Goal: Task Accomplishment & Management: Complete application form

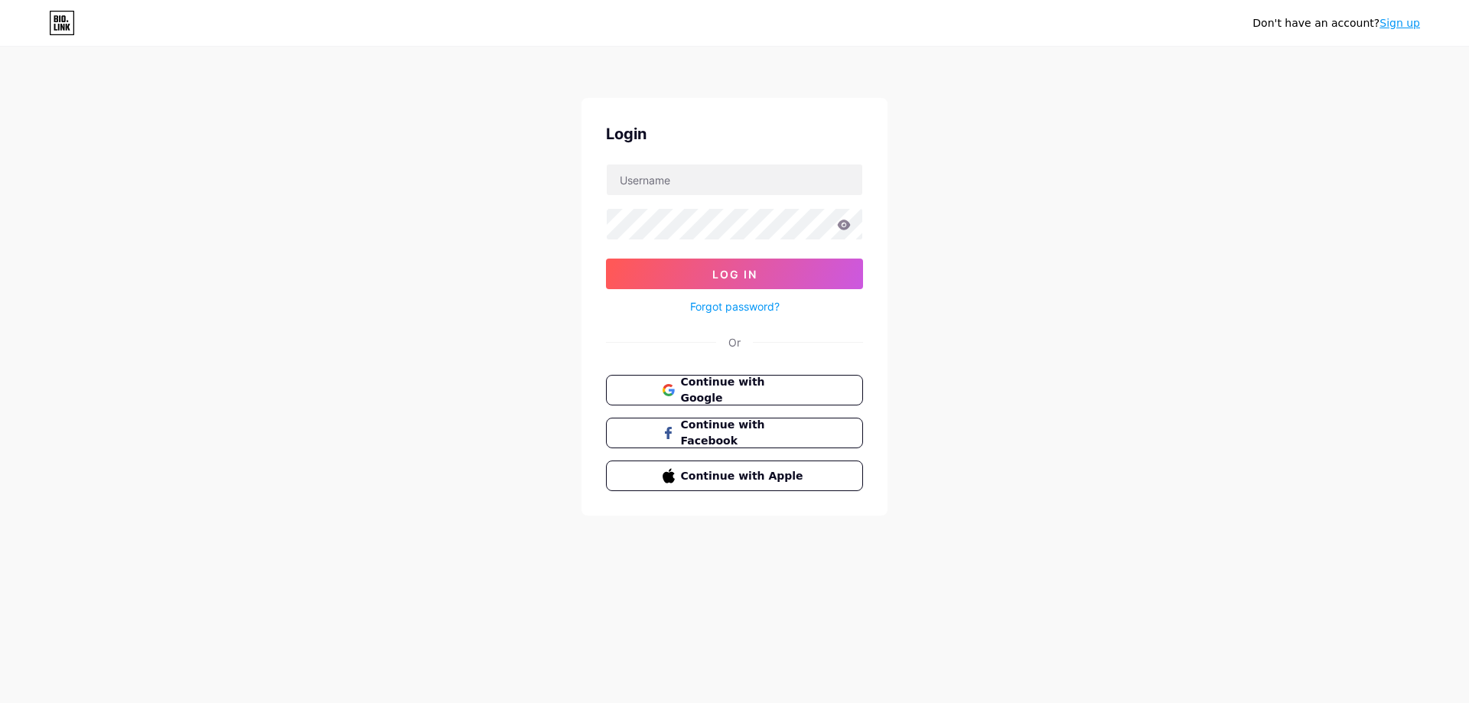
click at [734, 408] on div "Continue with Google Continue with Facebook Continue with Apple" at bounding box center [734, 433] width 257 height 116
click at [743, 395] on span "Continue with Google" at bounding box center [743, 390] width 128 height 33
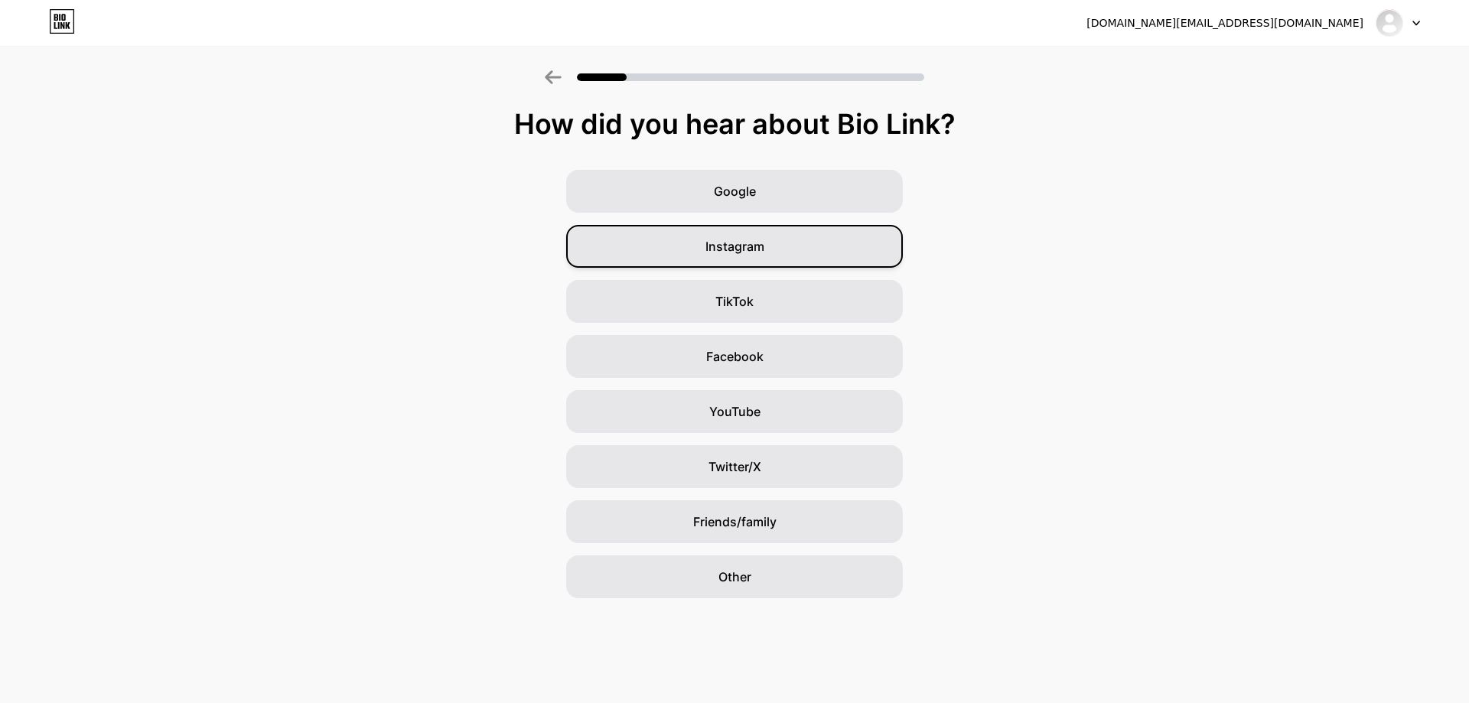
click at [750, 245] on span "Instagram" at bounding box center [734, 246] width 59 height 18
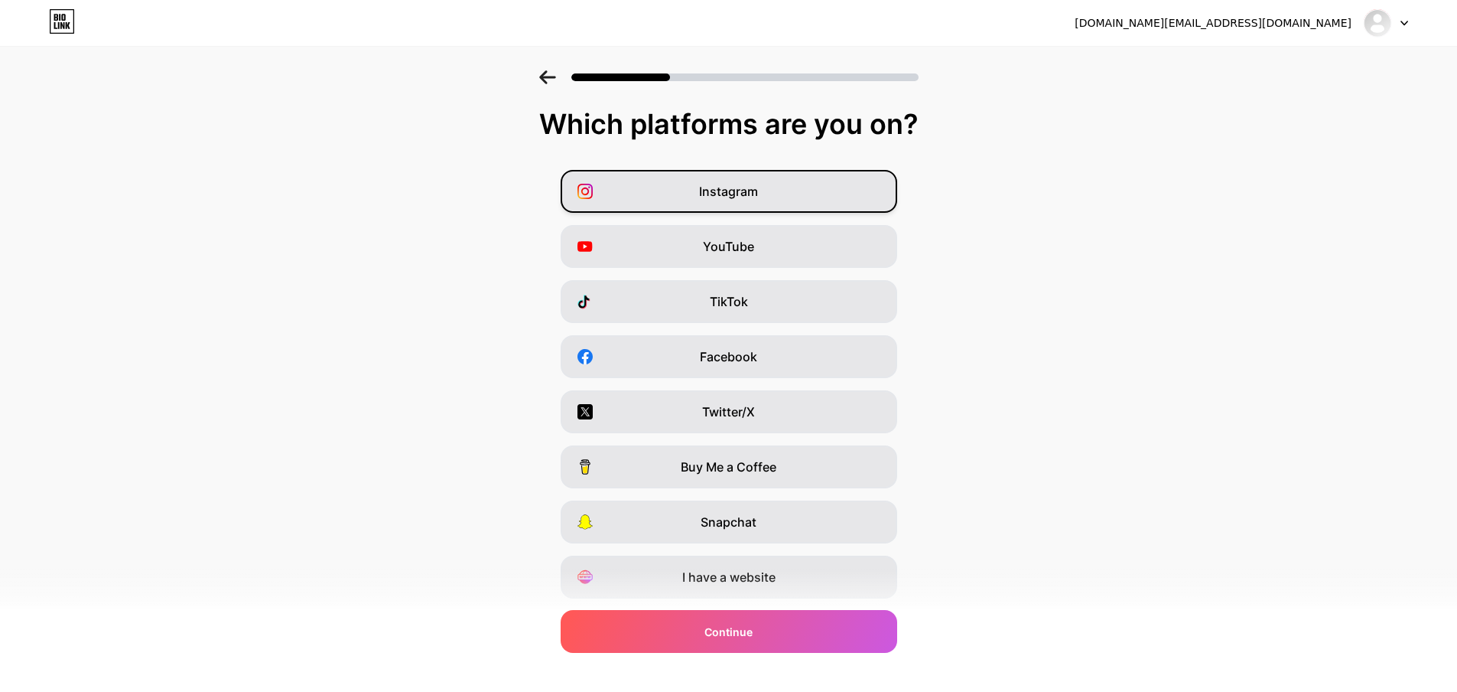
click at [803, 200] on div "Instagram" at bounding box center [729, 191] width 337 height 43
click at [811, 300] on div "TikTok" at bounding box center [729, 301] width 337 height 43
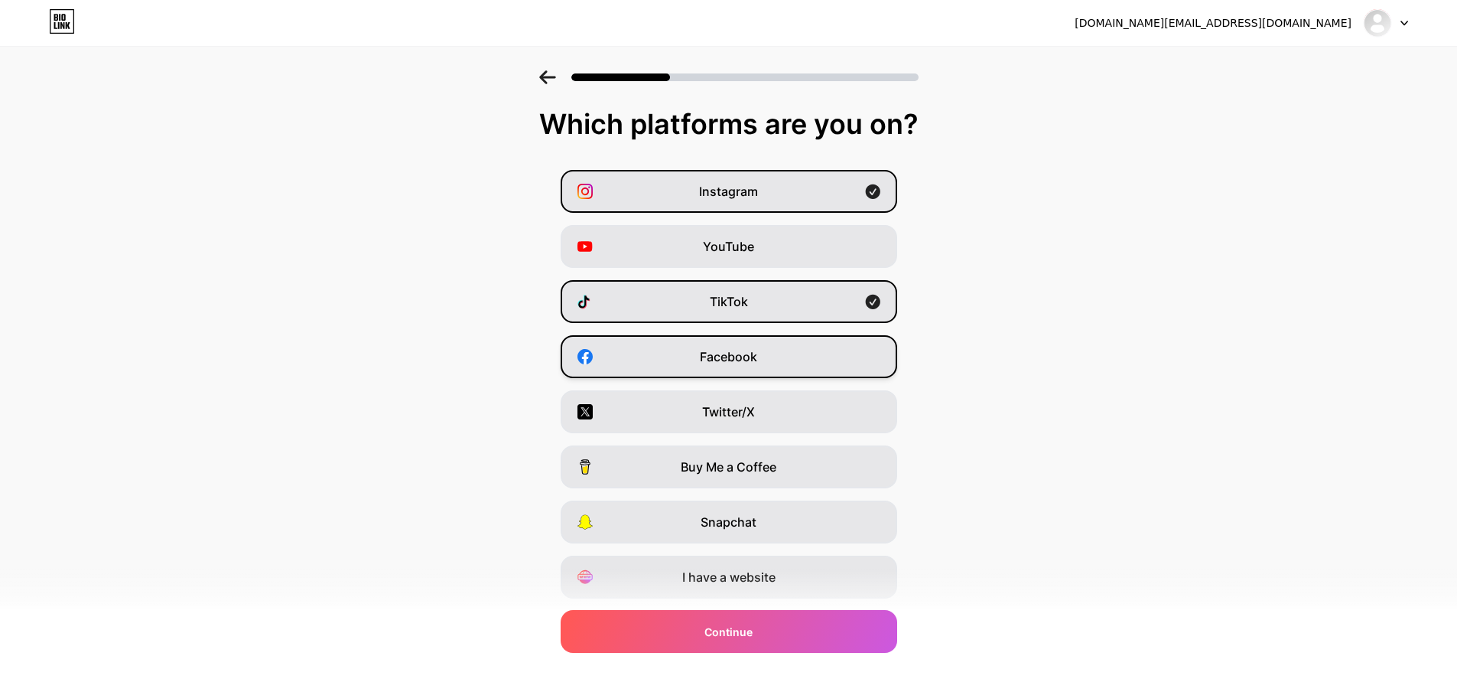
click at [818, 363] on div "Facebook" at bounding box center [729, 356] width 337 height 43
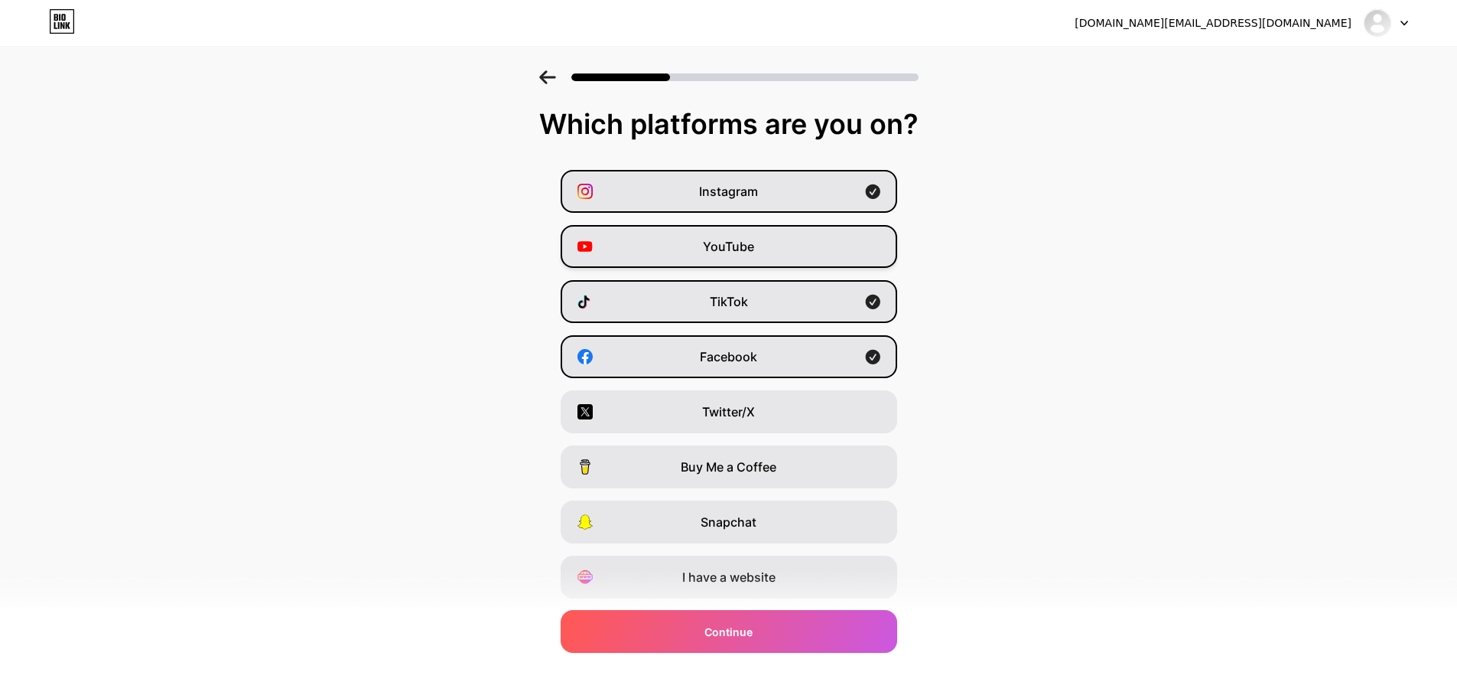
click at [790, 255] on div "YouTube" at bounding box center [729, 246] width 337 height 43
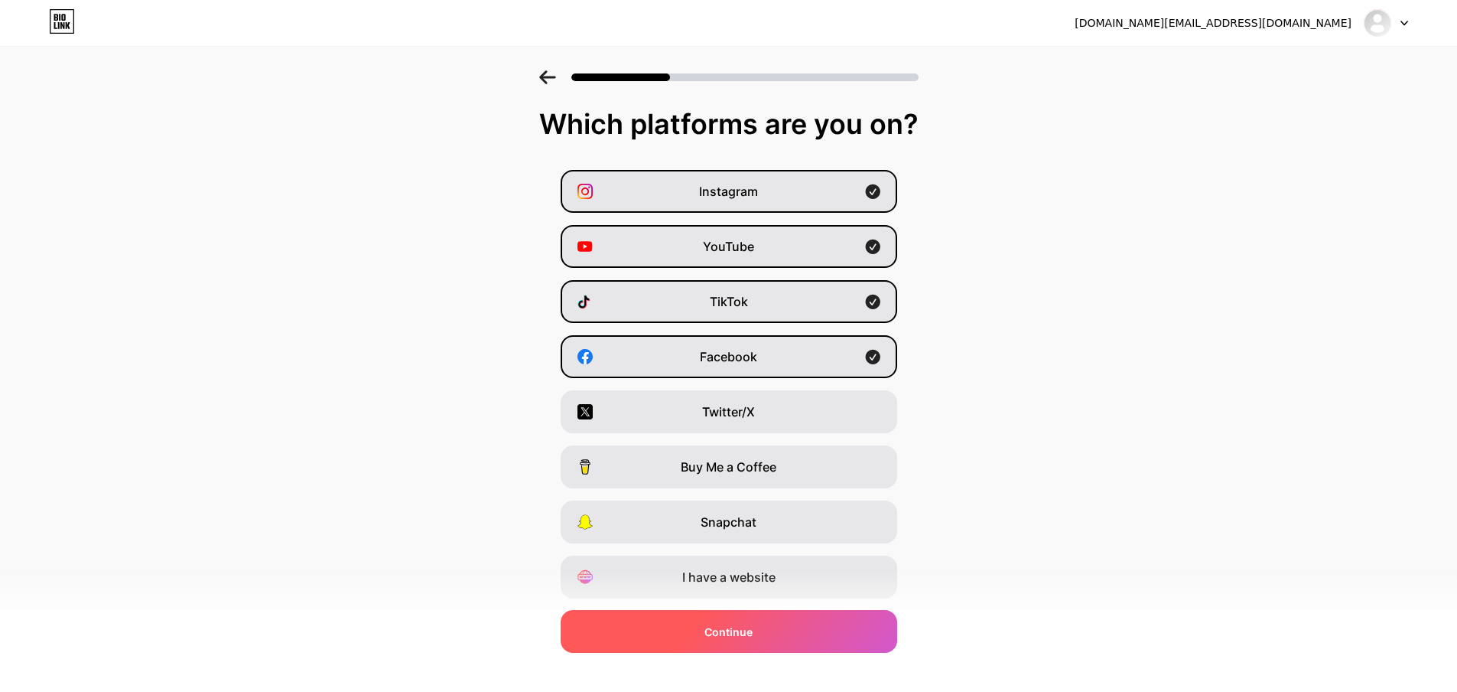
click at [796, 624] on div "Continue" at bounding box center [729, 631] width 337 height 43
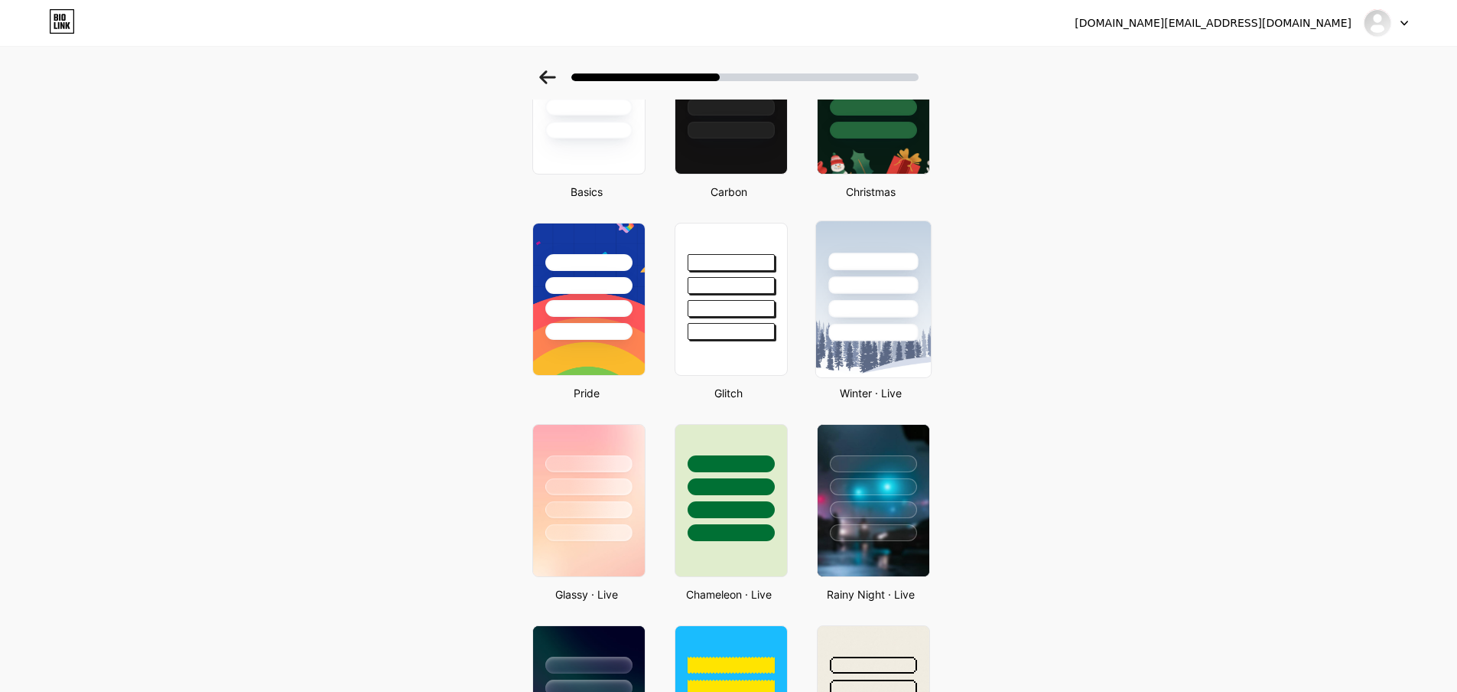
scroll to position [76, 0]
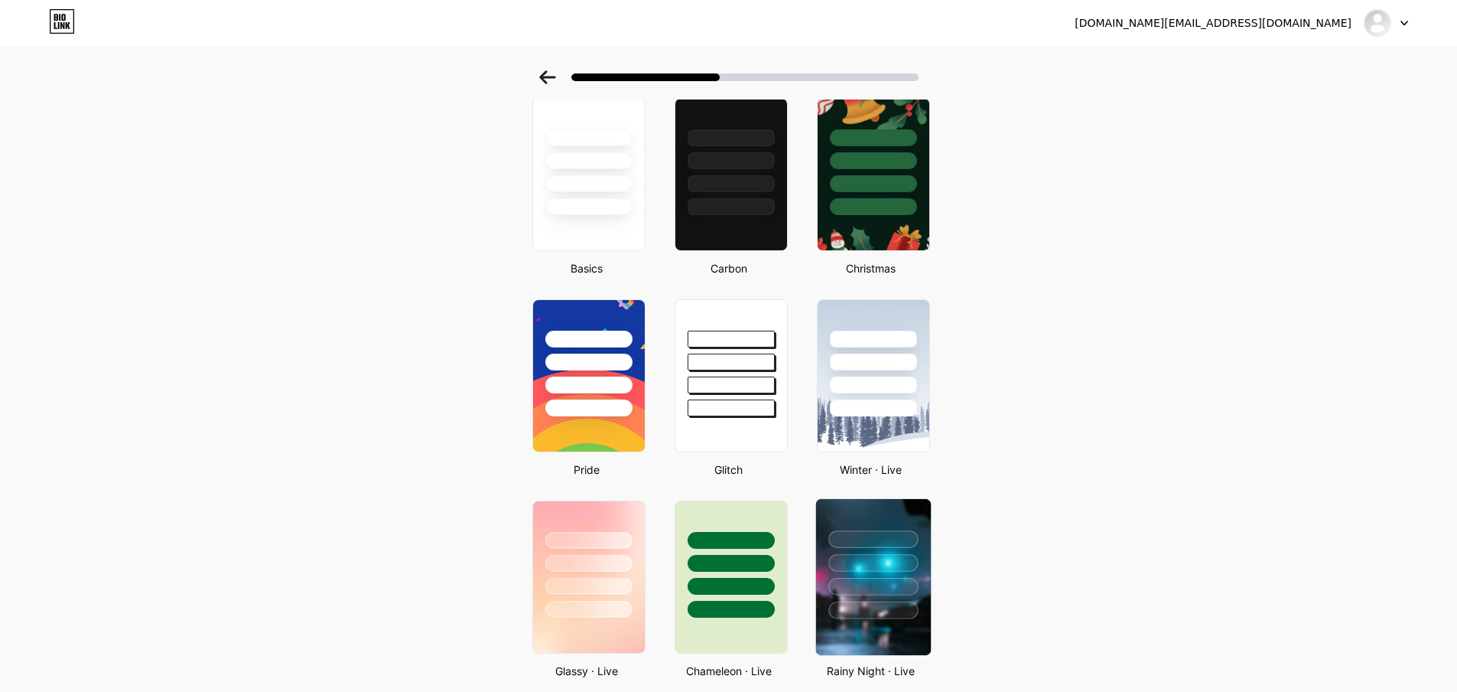
click at [906, 519] on div at bounding box center [872, 559] width 115 height 120
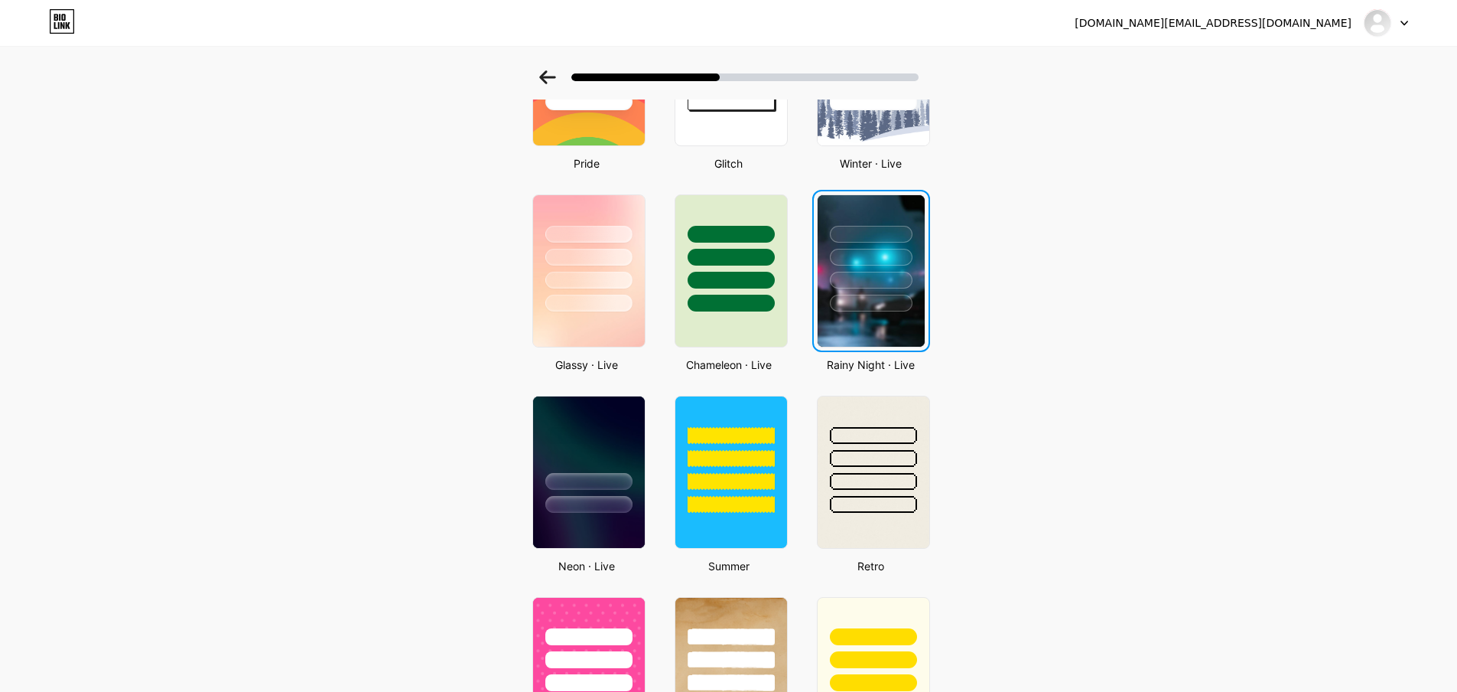
scroll to position [0, 0]
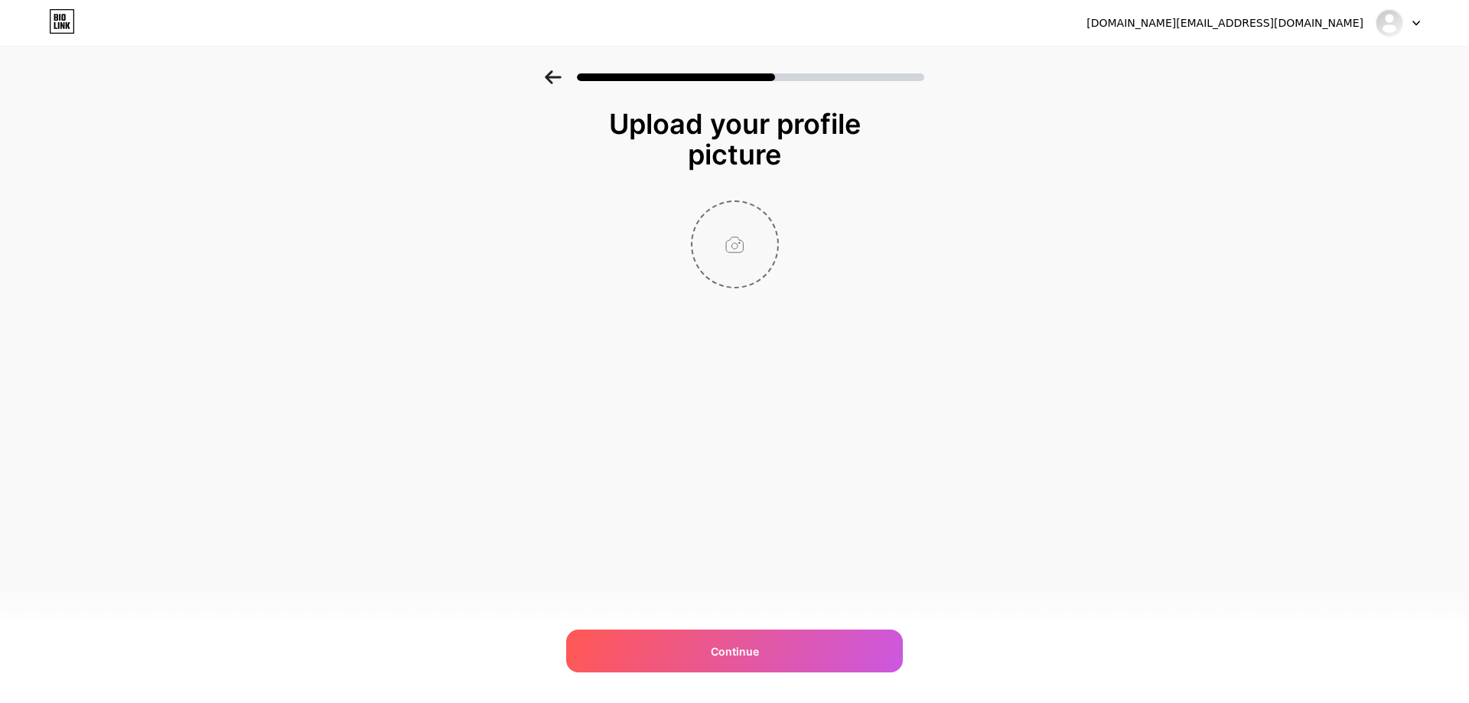
click at [733, 220] on input "file" at bounding box center [734, 244] width 85 height 85
type input "C:\fakepath\dc7b9bbd-7de5-4f56-8ad1-826f4173f301.jfif"
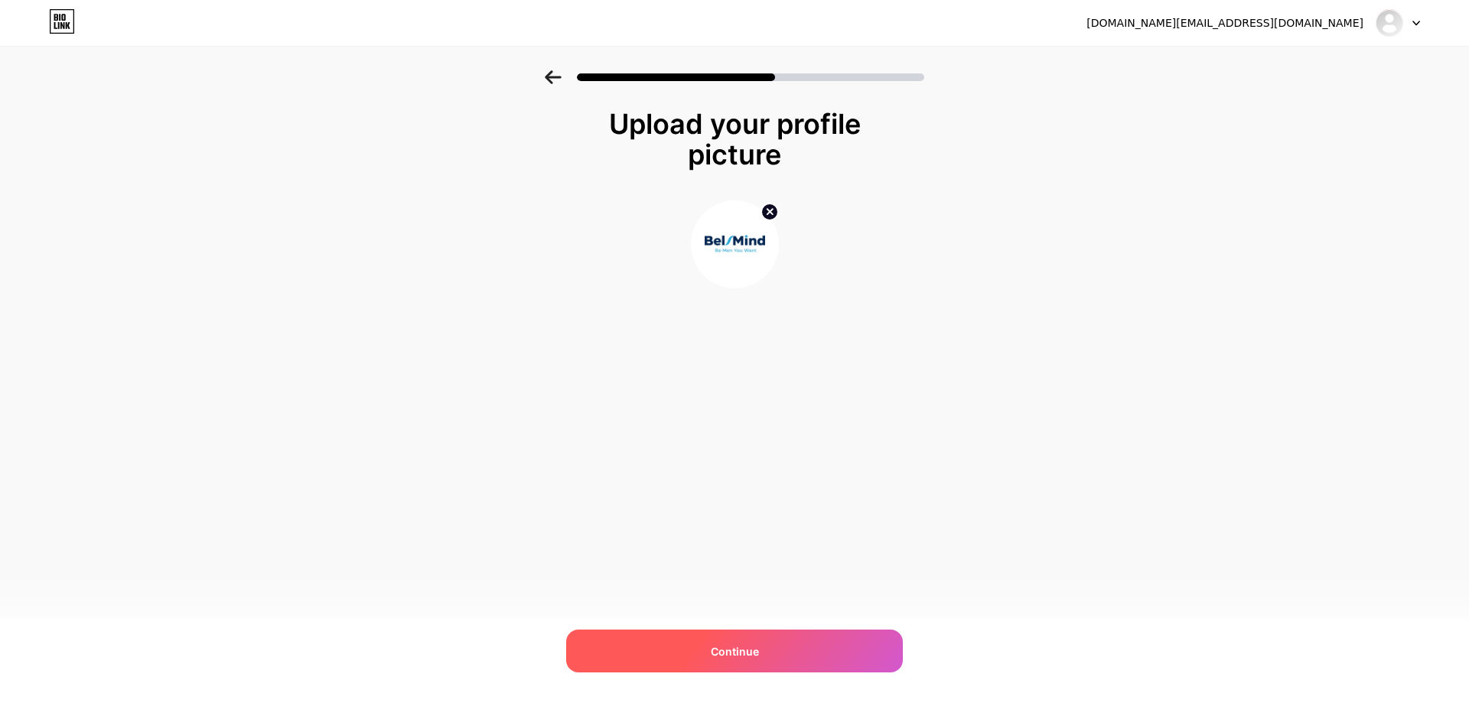
click at [744, 651] on span "Continue" at bounding box center [735, 651] width 48 height 16
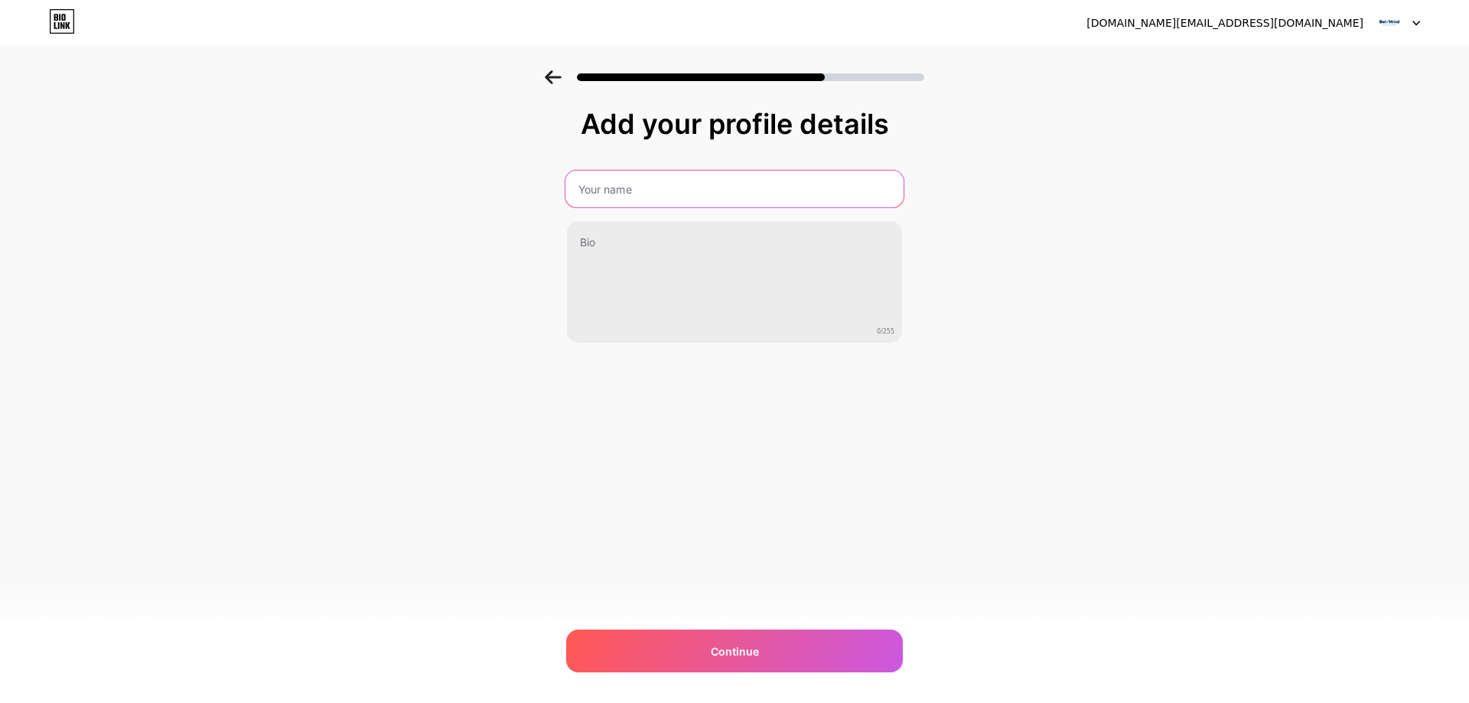
click at [639, 192] on input "text" at bounding box center [734, 189] width 338 height 37
type input "[DOMAIN_NAME]"
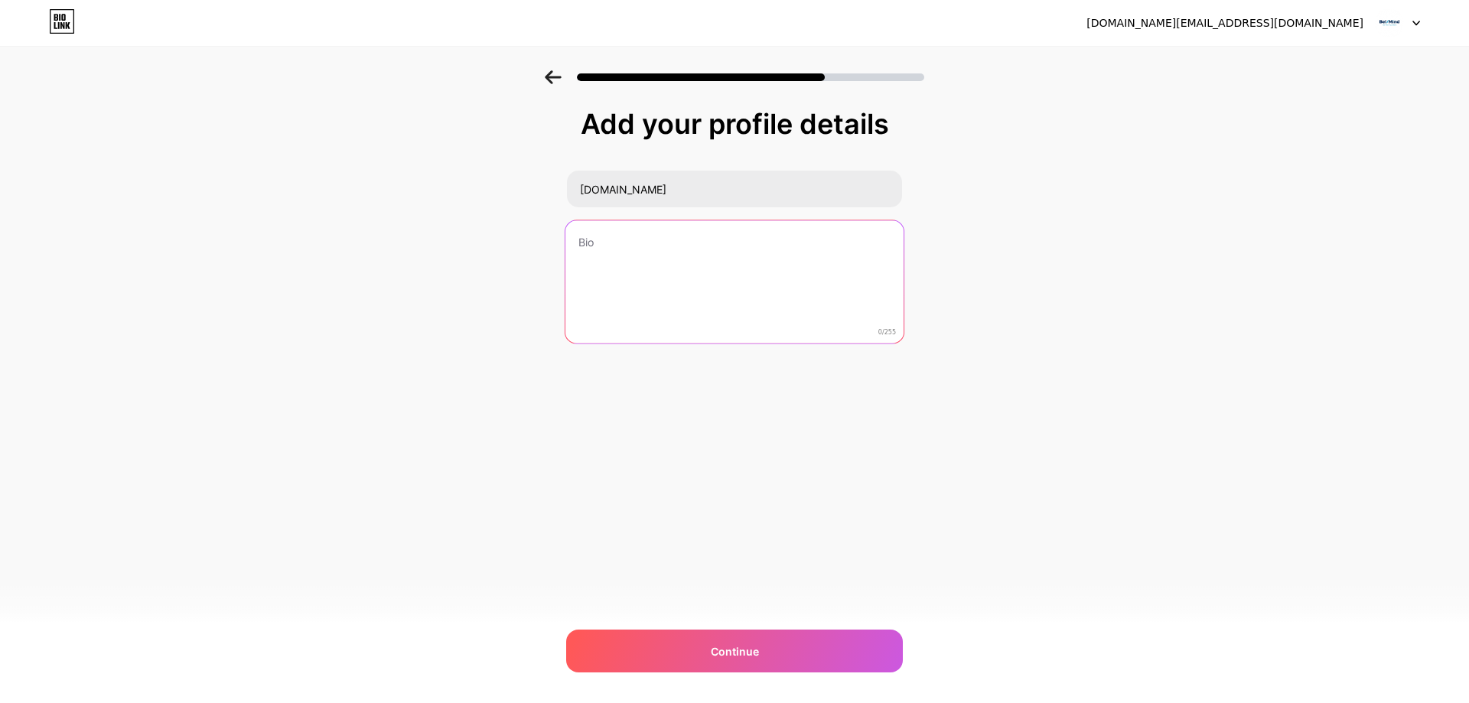
click at [625, 252] on textarea at bounding box center [734, 282] width 338 height 125
type textarea "N"
type textarea "l"
drag, startPoint x: 802, startPoint y: 240, endPoint x: 832, endPoint y: 242, distance: 30.7
click at [832, 242] on textarea "Giúp anh em: Nhanh - Gọn - Sạch - Thơm - Tự tin - Hiệu quả" at bounding box center [734, 282] width 338 height 125
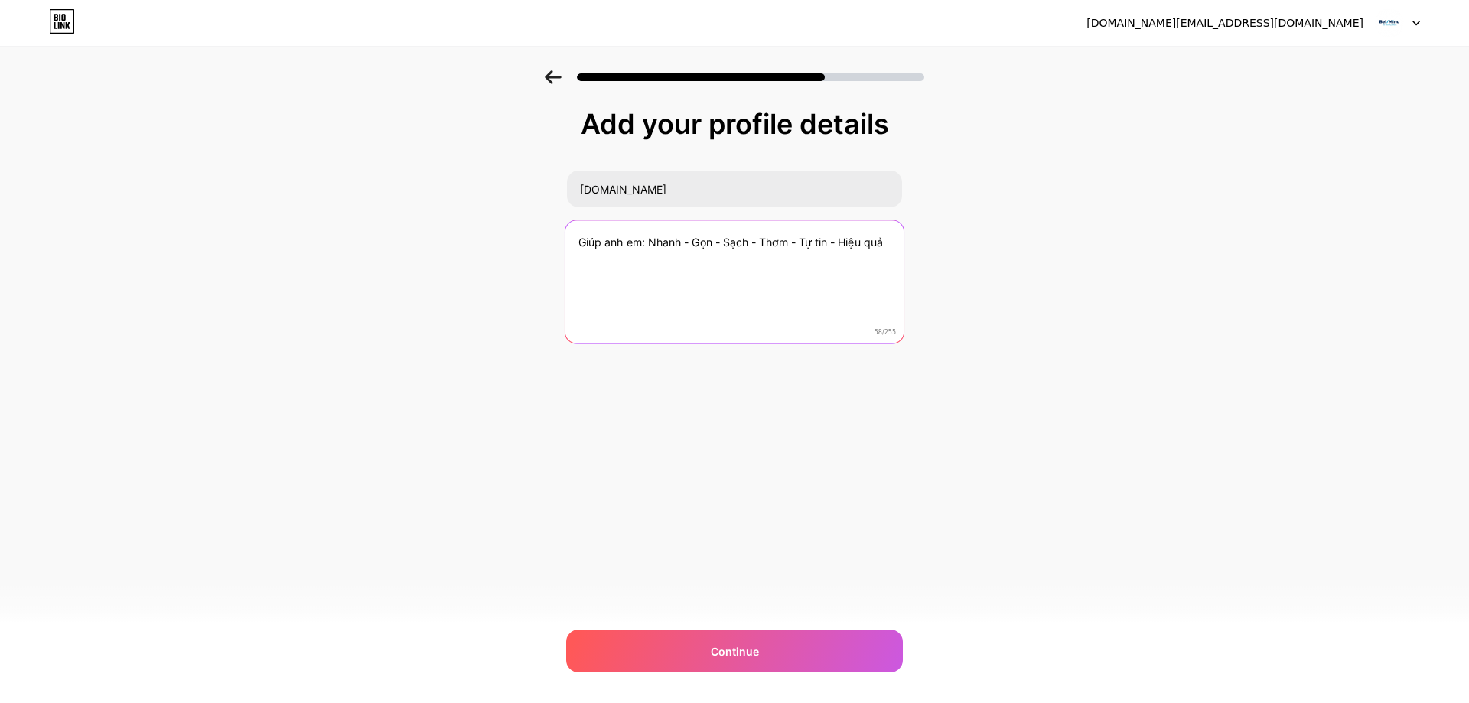
click at [579, 245] on textarea "Giúp anh em: Nhanh - Gọn - Sạch - Thơm - Tự tin - Hiệu quả" at bounding box center [734, 282] width 338 height 125
click at [584, 238] on textarea "Giúp anh em: Nhanh - Gọn - Sạch - Thơm - Tự tin - Hiệu quả" at bounding box center [734, 282] width 338 height 125
drag, startPoint x: 897, startPoint y: 259, endPoint x: 835, endPoint y: 258, distance: 62.0
click at [835, 258] on textarea "Be Men You Want Giúp anh em: Nhanh - Gọn - Sạch - Thơm - Tự tin - Hiệu quả" at bounding box center [734, 282] width 338 height 125
drag, startPoint x: 641, startPoint y: 261, endPoint x: 662, endPoint y: 261, distance: 21.4
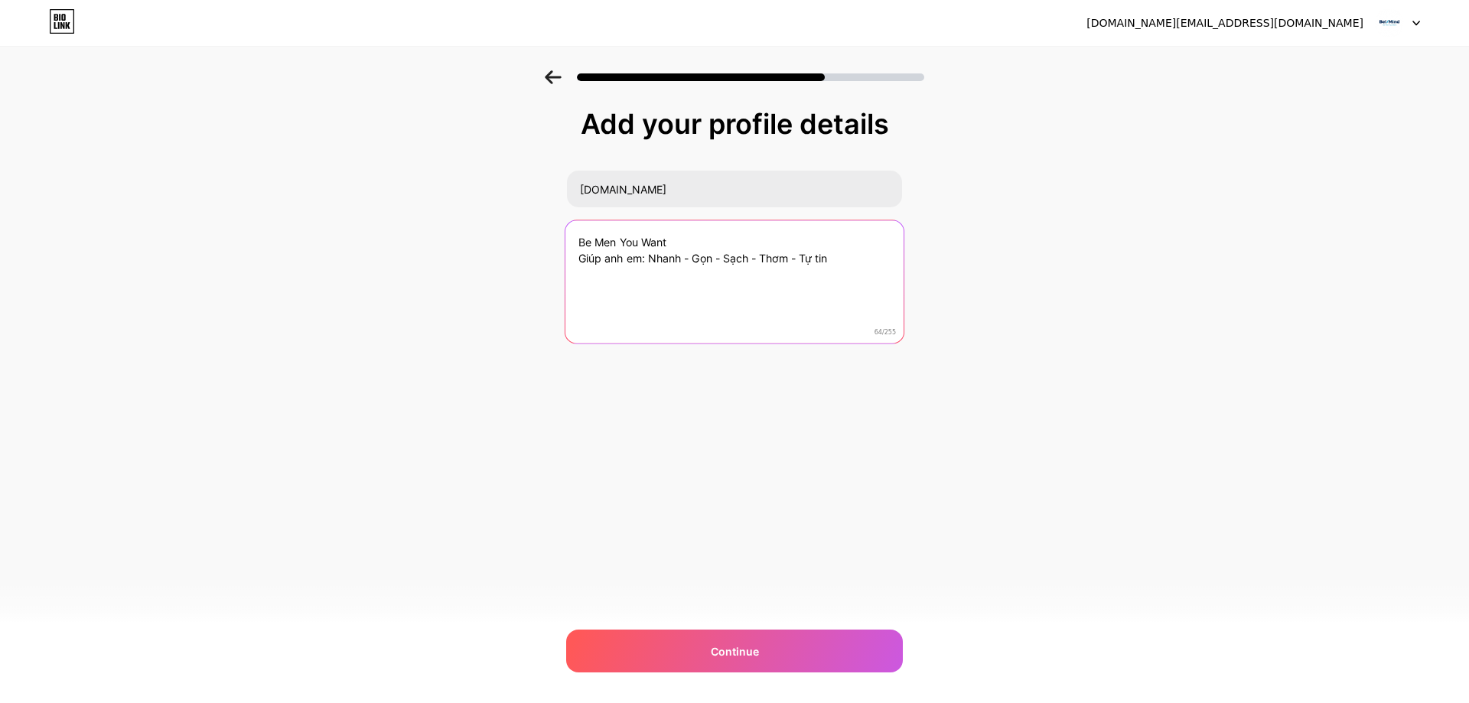
click at [647, 261] on textarea "Be Men You Want Giúp anh em: Nhanh - Gọn - Sạch - Thơm - Tự tin" at bounding box center [734, 282] width 338 height 125
click at [642, 262] on textarea "Be Men You Want Giúp anh em [GEOGRAPHIC_DATA] - Gọn - Sạch - Thơm - Tự tin" at bounding box center [734, 282] width 338 height 125
drag, startPoint x: 633, startPoint y: 272, endPoint x: 574, endPoint y: 273, distance: 58.9
click at [574, 273] on textarea "Be Men You Want Giúp anh em tự tin mỗi ngày: Nhanh - Gọn - Sạch - Thơm - Tự tin" at bounding box center [734, 282] width 338 height 125
drag, startPoint x: 650, startPoint y: 258, endPoint x: 695, endPoint y: 261, distance: 45.2
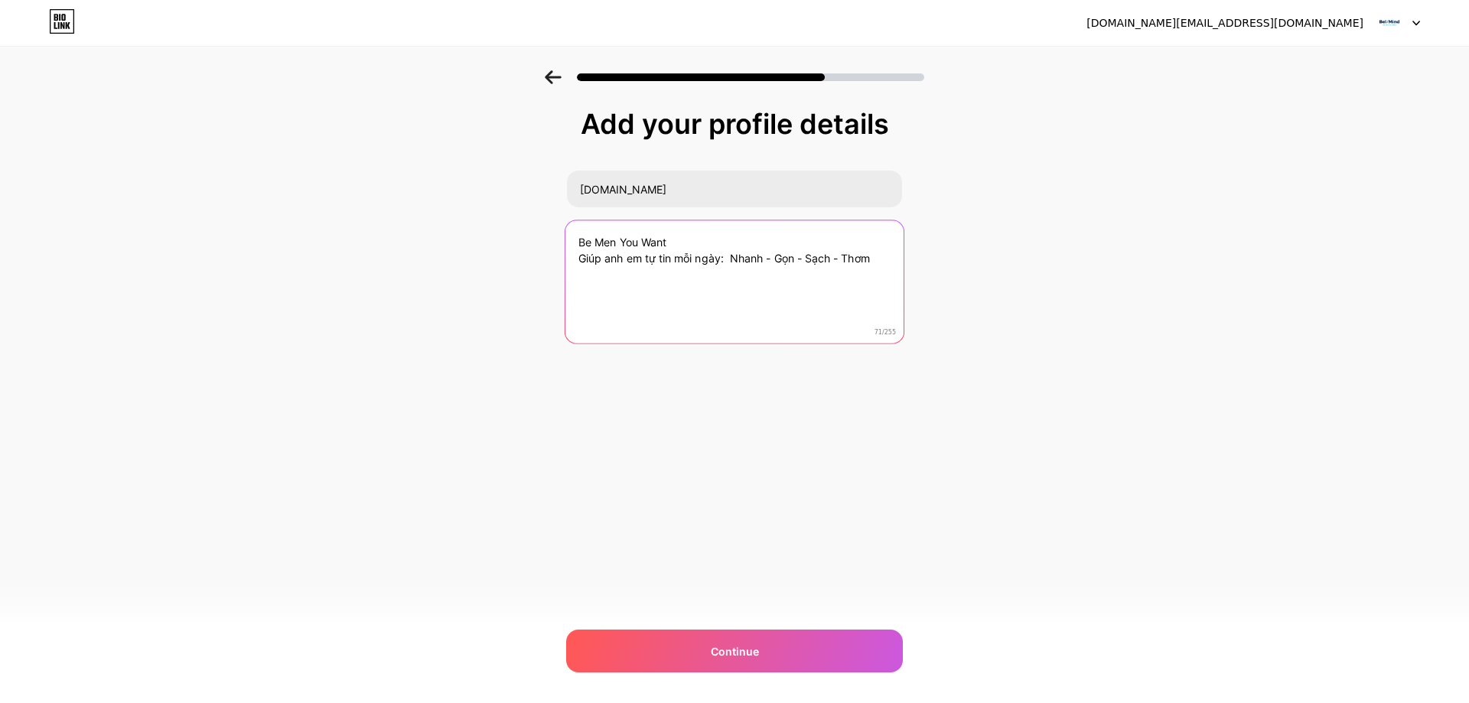
click at [695, 261] on textarea "Be Men You Want Giúp anh em tự tin mỗi ngày: Nhanh - Gọn - Sạch - Thơm" at bounding box center [734, 282] width 338 height 125
drag, startPoint x: 718, startPoint y: 262, endPoint x: 675, endPoint y: 266, distance: 43.1
click at [675, 266] on textarea "Be Men You Want Giúp anh em tự tin mỗi ngày: Nhanh - Gọn - Sạch - Thơm" at bounding box center [734, 282] width 338 height 125
click at [742, 269] on textarea "Be Men You Want Giúp anh em tự tin mỗi ngày: Nhanh - Gọn - Sạch - Thơm" at bounding box center [734, 282] width 338 height 125
type textarea "Be Men You Want Giúp anh em tự tin mỗi ngày: Nhanh - Gọn - Sạch - Thơm"
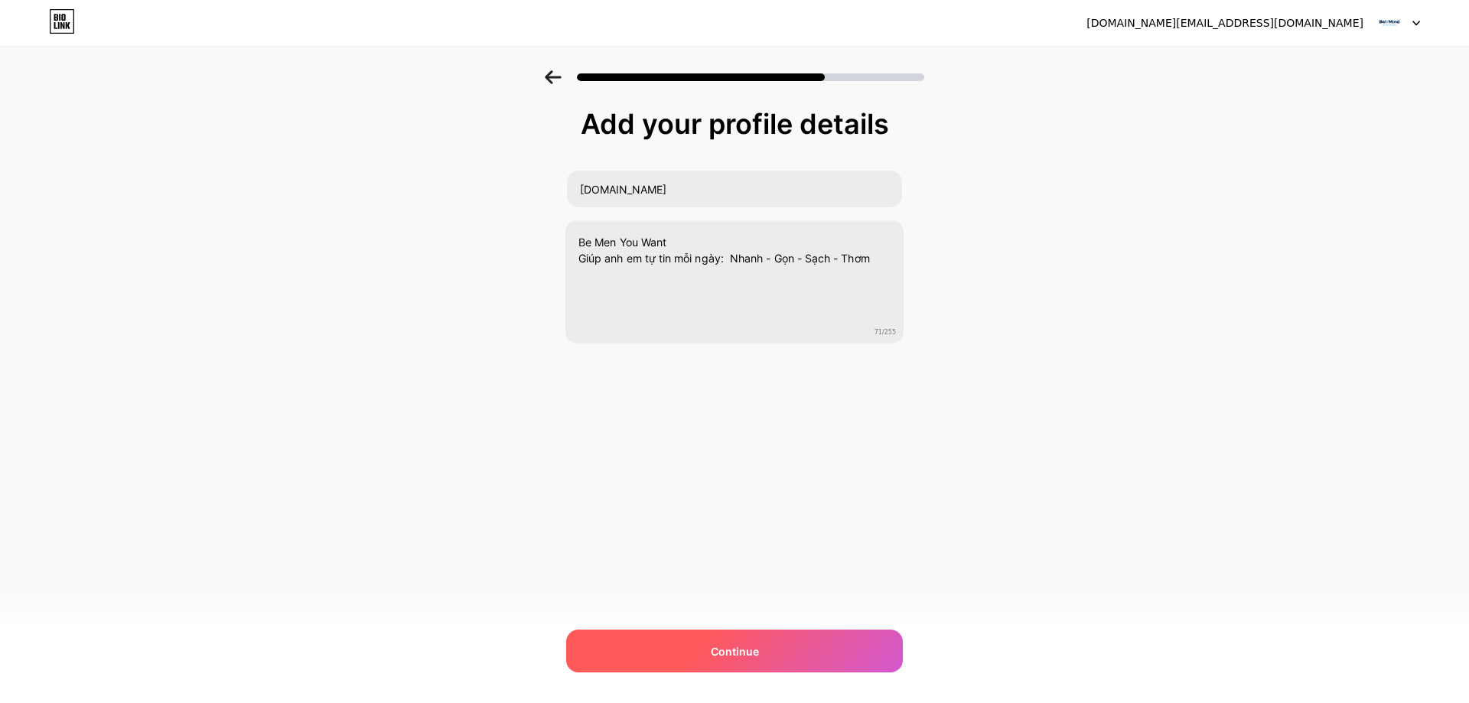
click at [783, 646] on div "Continue" at bounding box center [734, 651] width 337 height 43
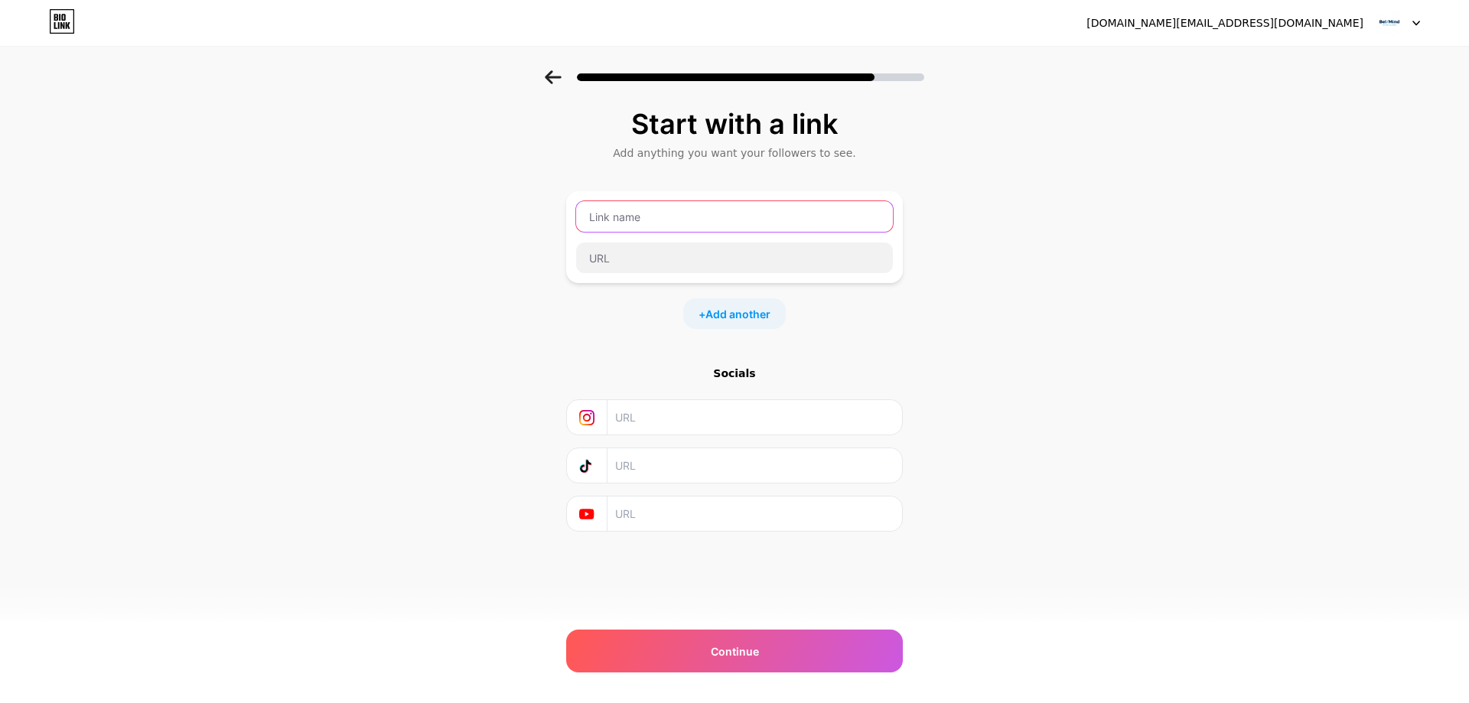
click at [683, 220] on input "text" at bounding box center [734, 216] width 317 height 31
click at [714, 408] on input "text" at bounding box center [754, 417] width 278 height 34
click at [744, 409] on input "text" at bounding box center [754, 417] width 278 height 34
paste input "[URL][DOMAIN_NAME]"
type input "[URL][DOMAIN_NAME]"
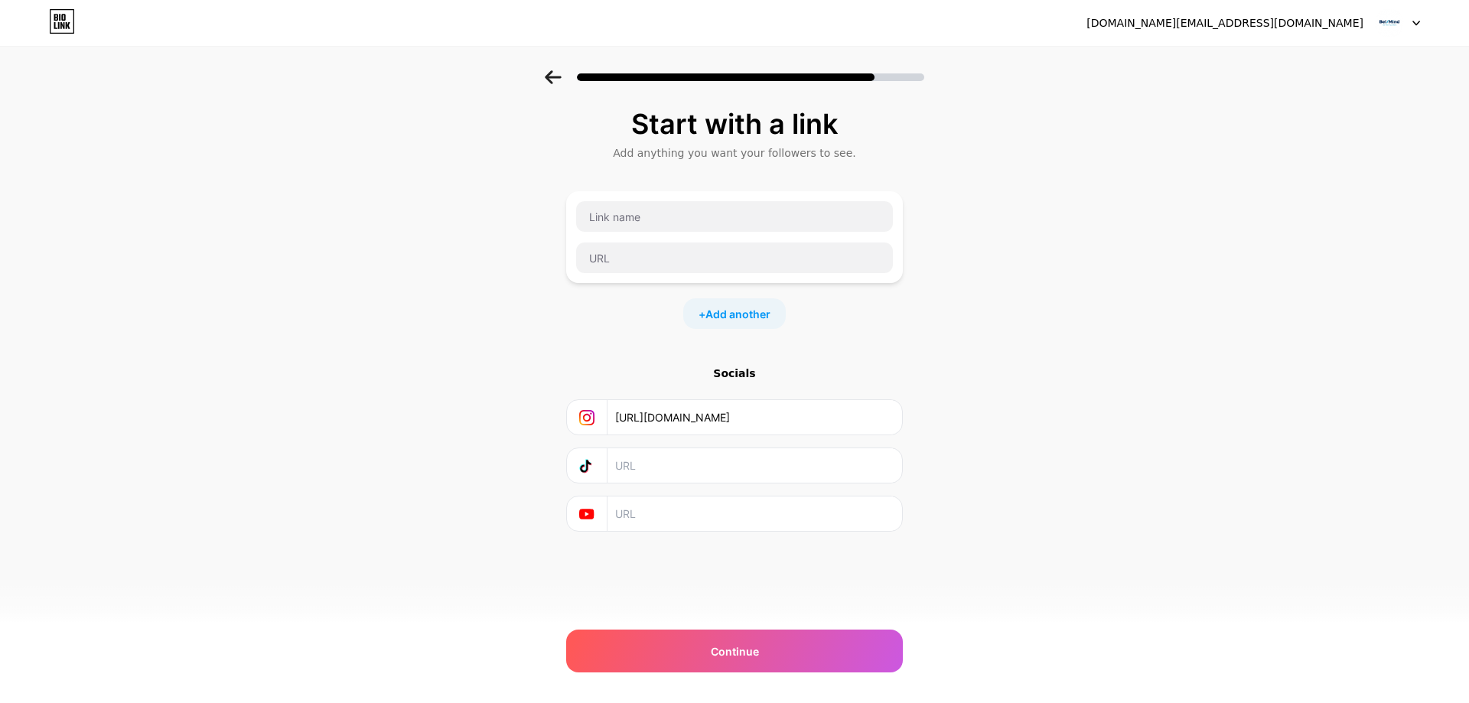
click at [744, 470] on input "text" at bounding box center [754, 465] width 278 height 34
click at [773, 643] on div "Continue" at bounding box center [734, 651] width 337 height 43
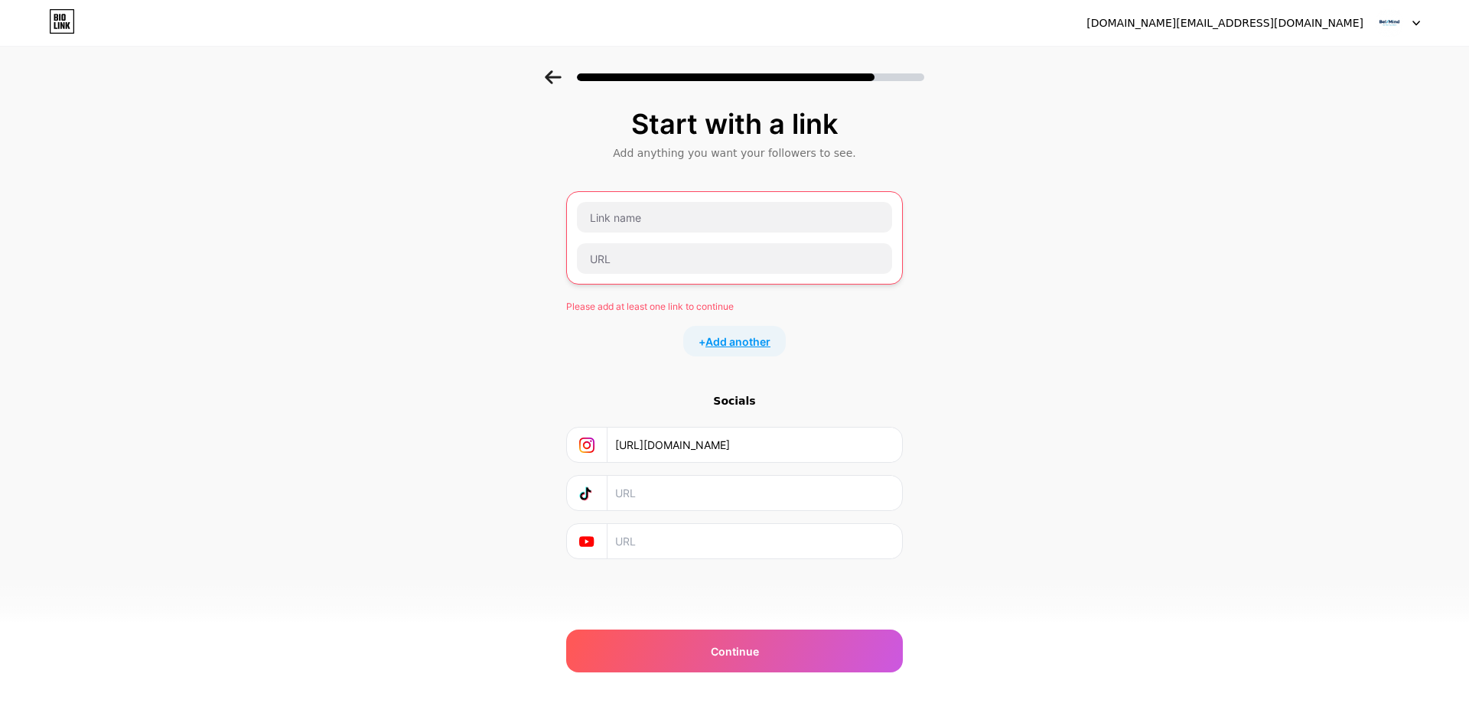
click at [740, 342] on span "Add another" at bounding box center [737, 342] width 65 height 16
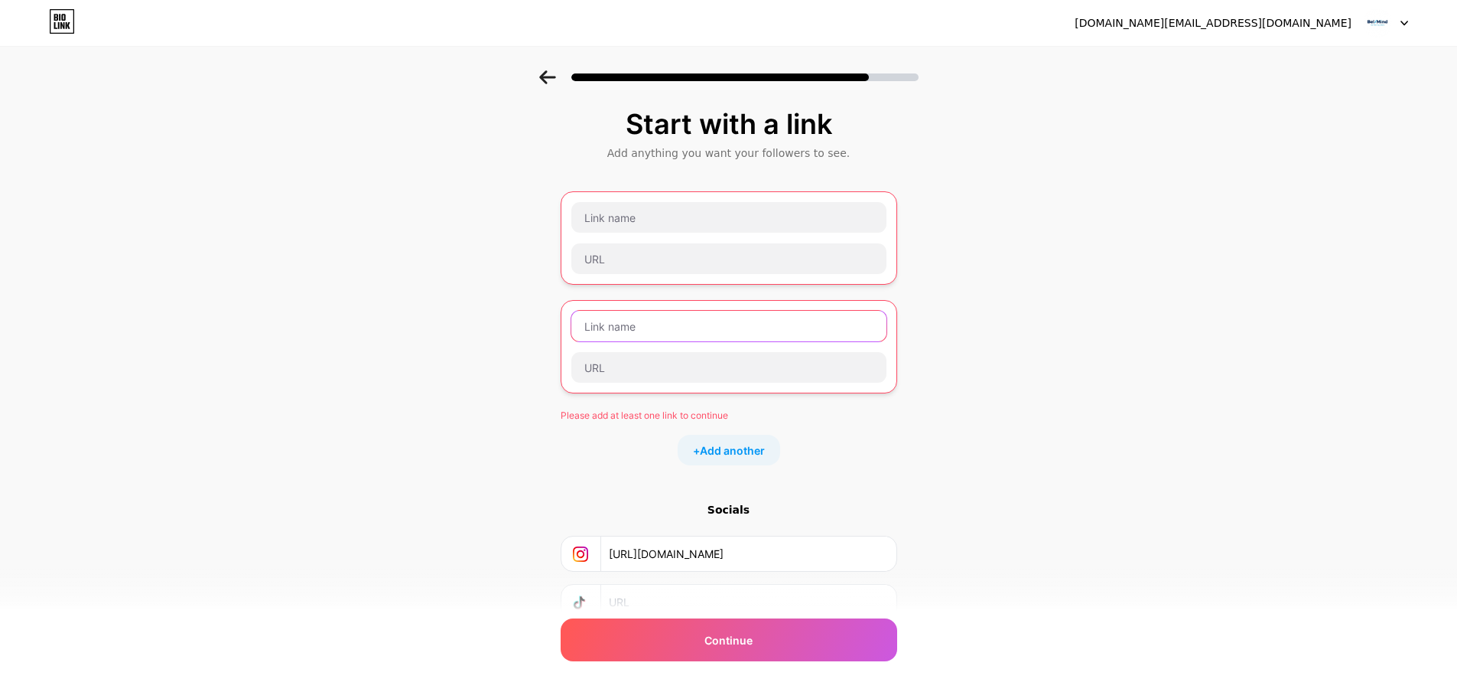
click at [716, 330] on input "text" at bounding box center [728, 326] width 315 height 31
click at [655, 229] on input "text" at bounding box center [728, 217] width 315 height 31
click at [673, 251] on input "text" at bounding box center [728, 258] width 315 height 31
click at [673, 220] on input "text" at bounding box center [728, 217] width 315 height 31
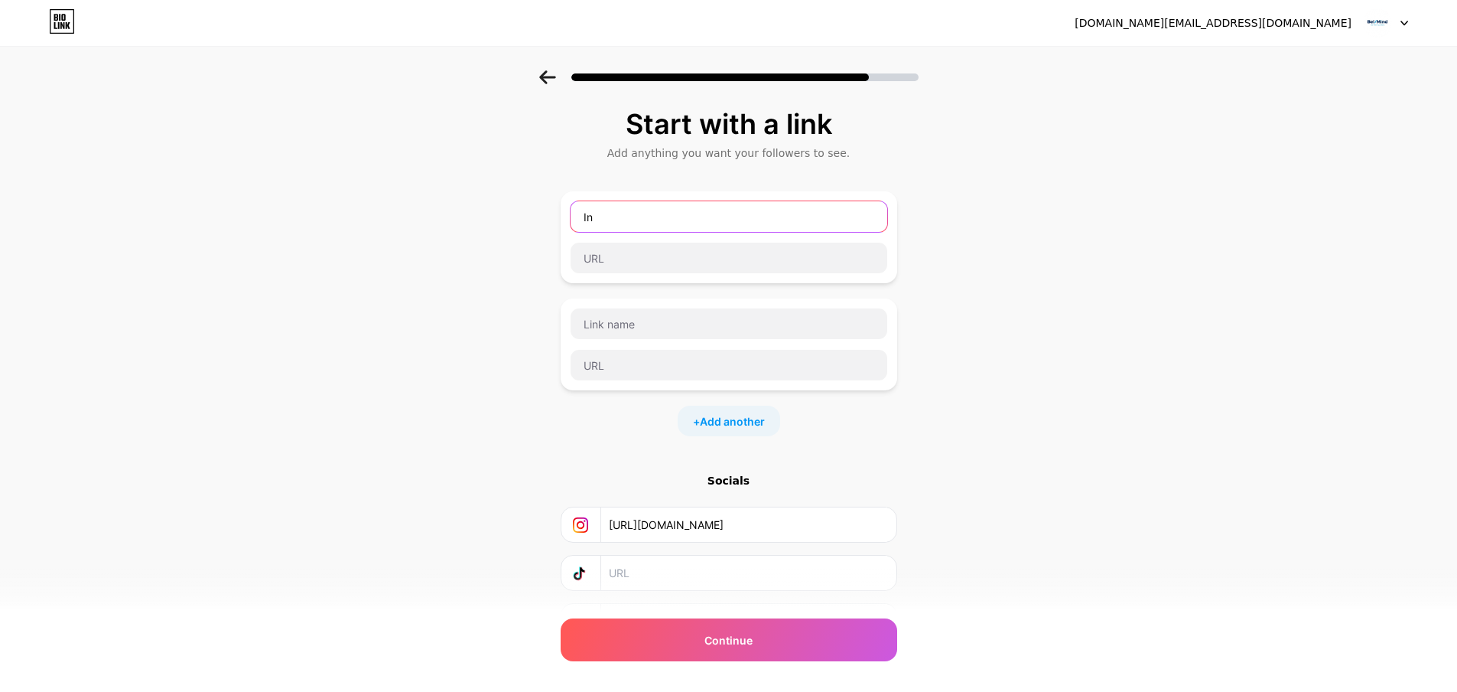
type input "I"
type input "Í"
type input "Ins"
click at [1359, 136] on div "Start with a link Add anything you want your followers to see. Ins + Add anothe…" at bounding box center [728, 392] width 1457 height 645
drag, startPoint x: 675, startPoint y: 213, endPoint x: 554, endPoint y: 223, distance: 122.0
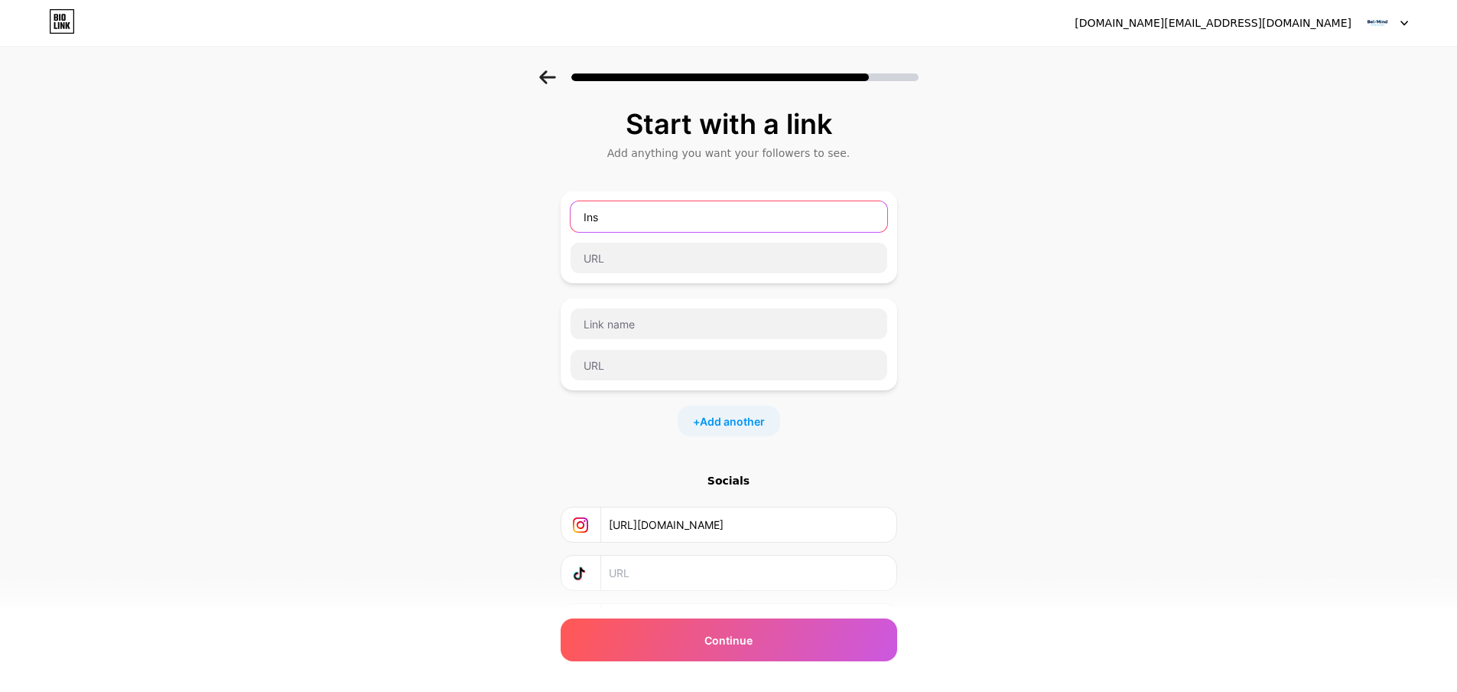
click at [555, 223] on div "Start with a link Add anything you want your followers to see. Ins + Add anothe…" at bounding box center [728, 392] width 1457 height 645
click at [637, 252] on input "text" at bounding box center [729, 257] width 317 height 31
paste input "[URL][DOMAIN_NAME]"
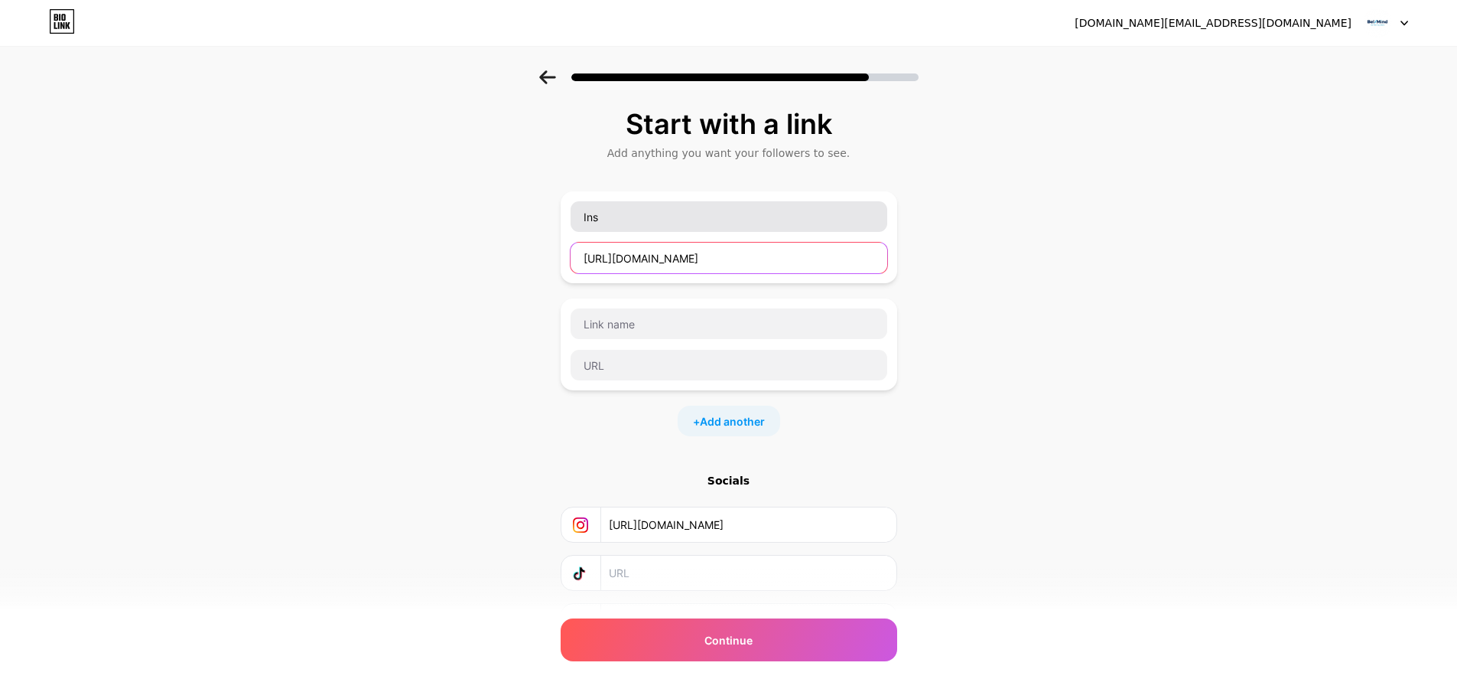
type input "[URL][DOMAIN_NAME]"
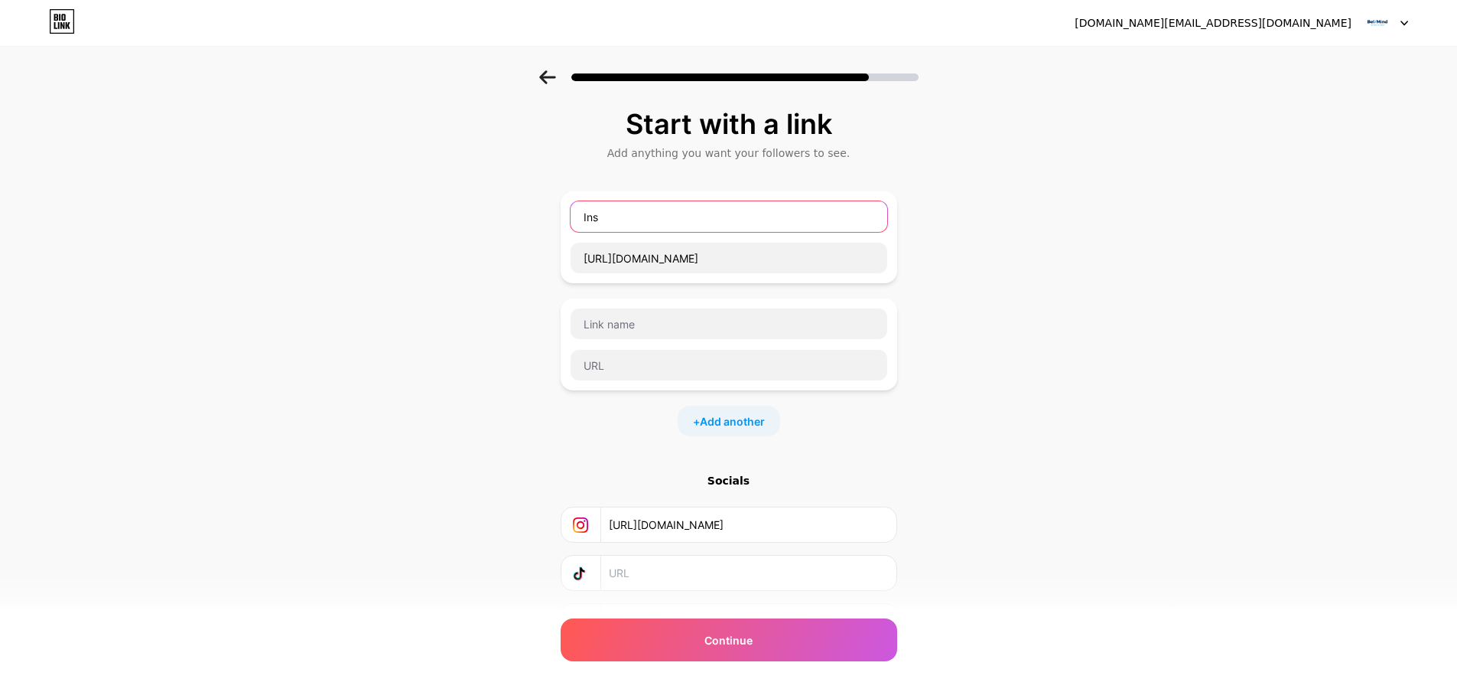
click at [666, 216] on input "Ins" at bounding box center [729, 216] width 317 height 31
drag, startPoint x: 643, startPoint y: 214, endPoint x: 522, endPoint y: 220, distance: 121.0
click at [525, 219] on div "Start with a link Add anything you want your followers to see. Ins [URL][DOMAIN…" at bounding box center [728, 392] width 1457 height 645
type input "Combo sạch đẹp hằng ngày"
click at [801, 320] on input "text" at bounding box center [729, 323] width 317 height 31
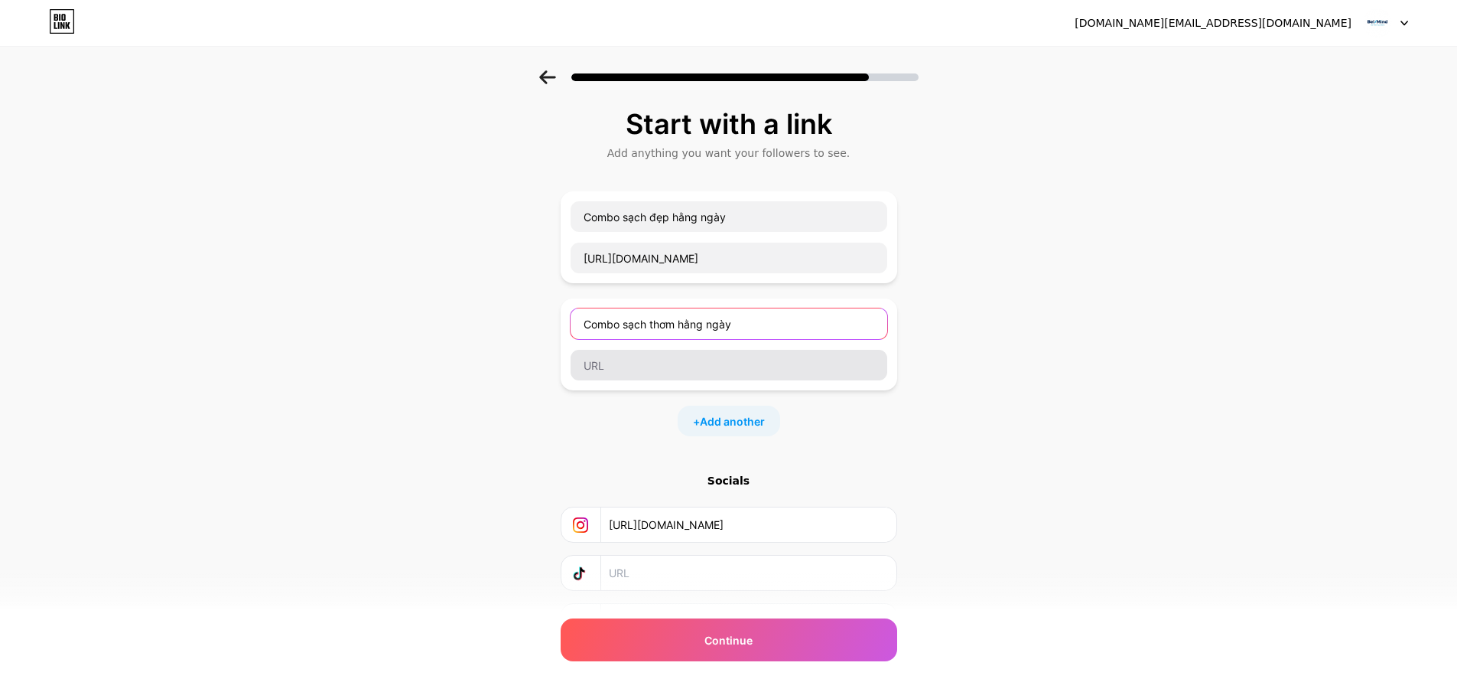
type input "Combo sạch thơm hằng ngày"
click at [669, 369] on input "text" at bounding box center [729, 365] width 317 height 31
paste input "[URL][DOMAIN_NAME]"
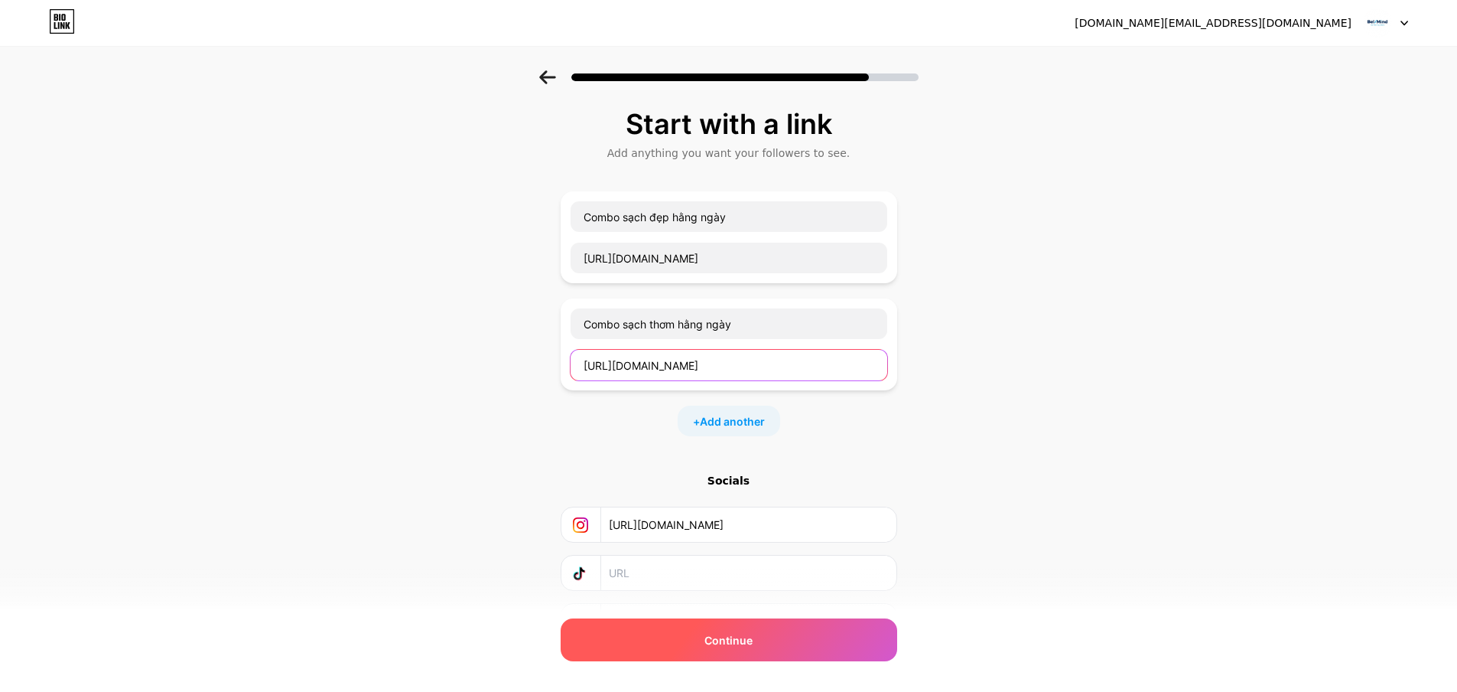
type input "[URL][DOMAIN_NAME]"
click at [766, 643] on div "Continue" at bounding box center [729, 639] width 337 height 43
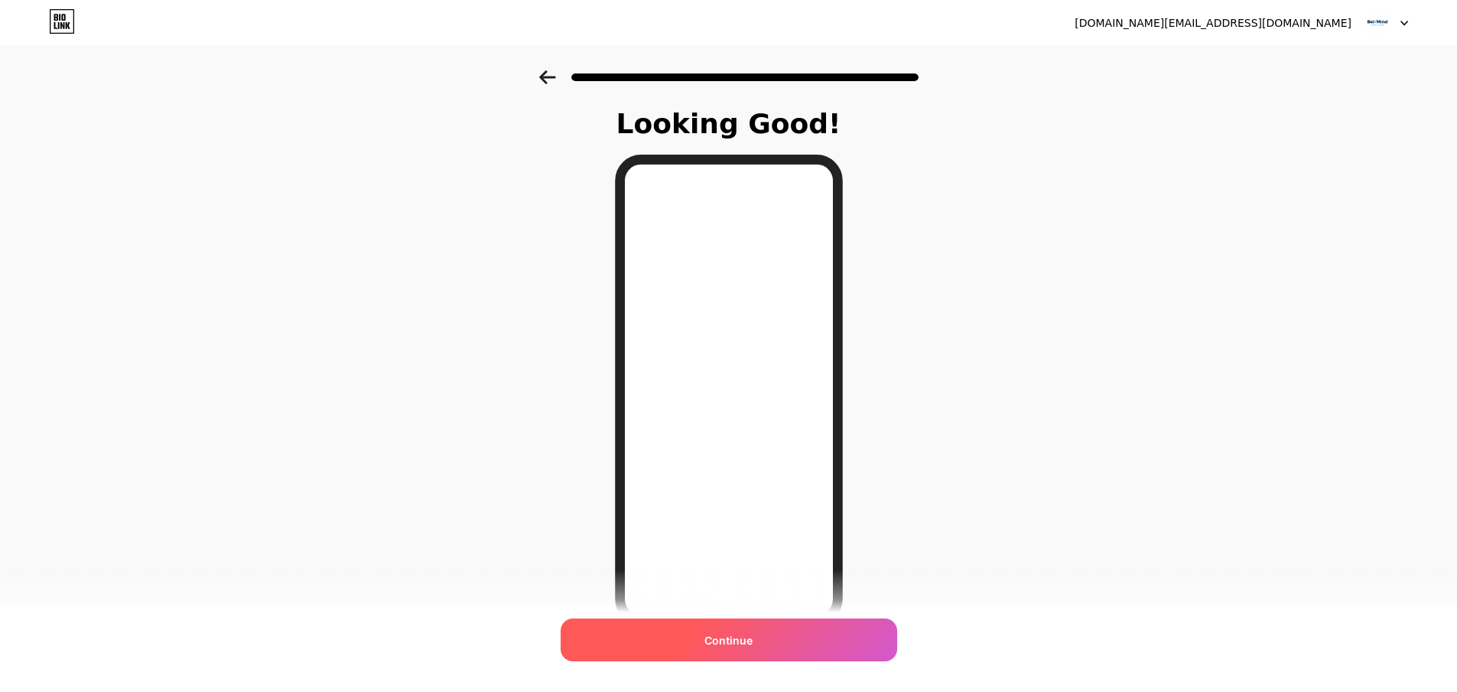
click at [774, 643] on div "Continue" at bounding box center [729, 639] width 337 height 43
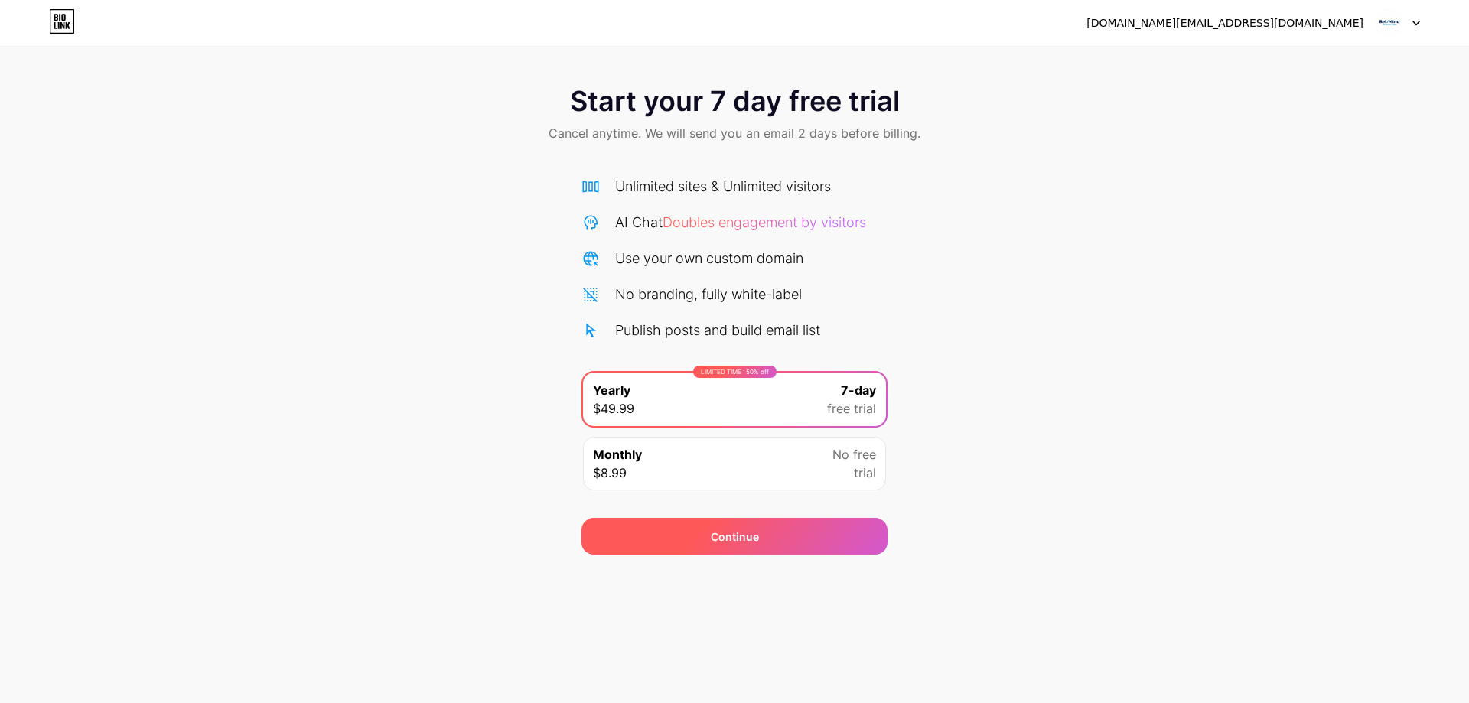
click at [796, 536] on div "Continue" at bounding box center [734, 536] width 306 height 37
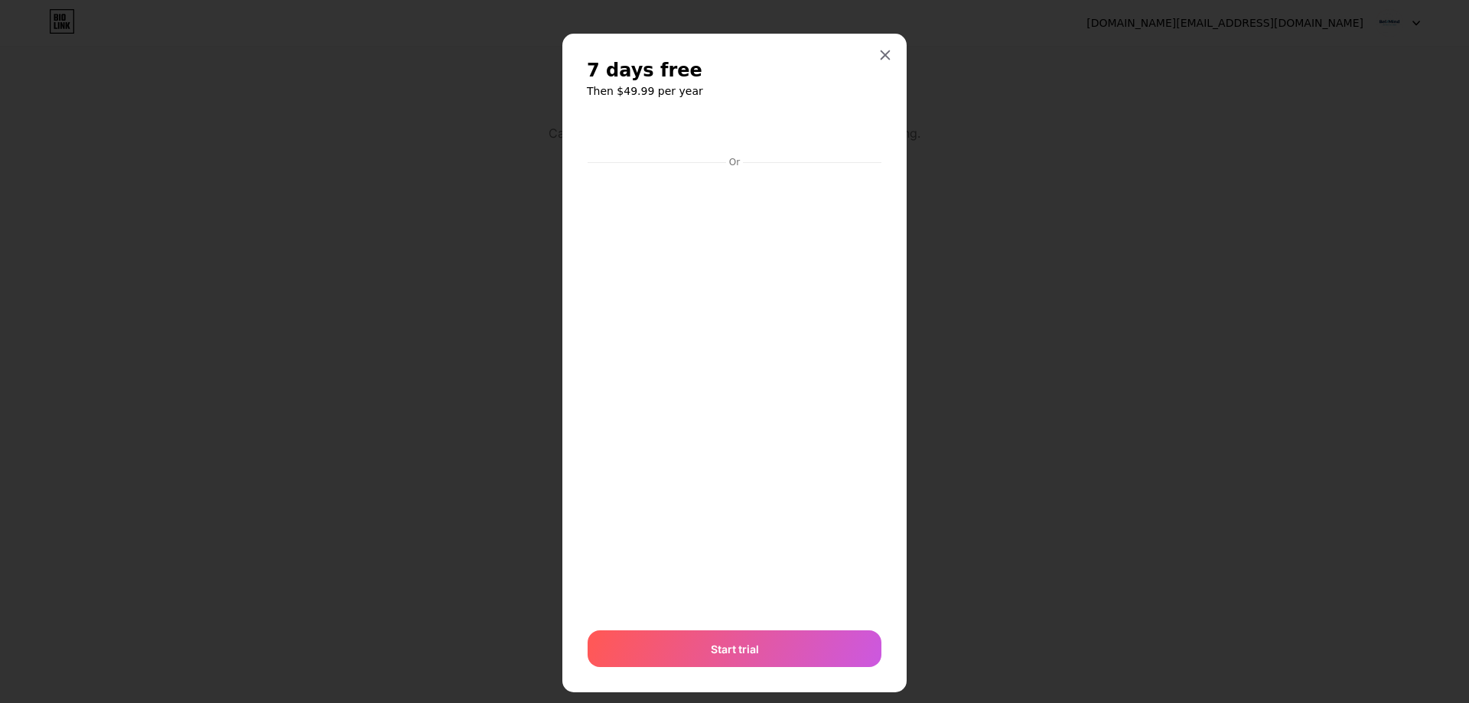
scroll to position [23, 0]
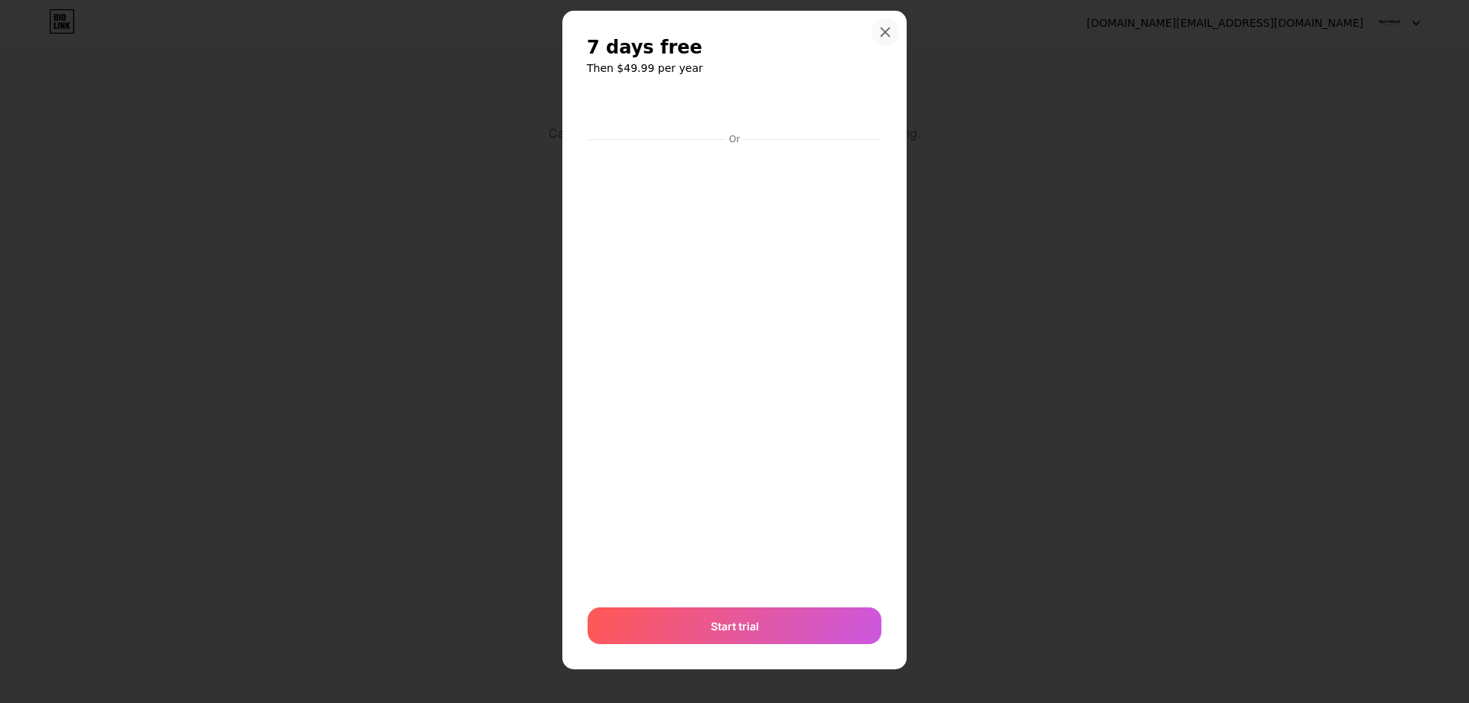
click at [879, 28] on icon at bounding box center [885, 32] width 12 height 12
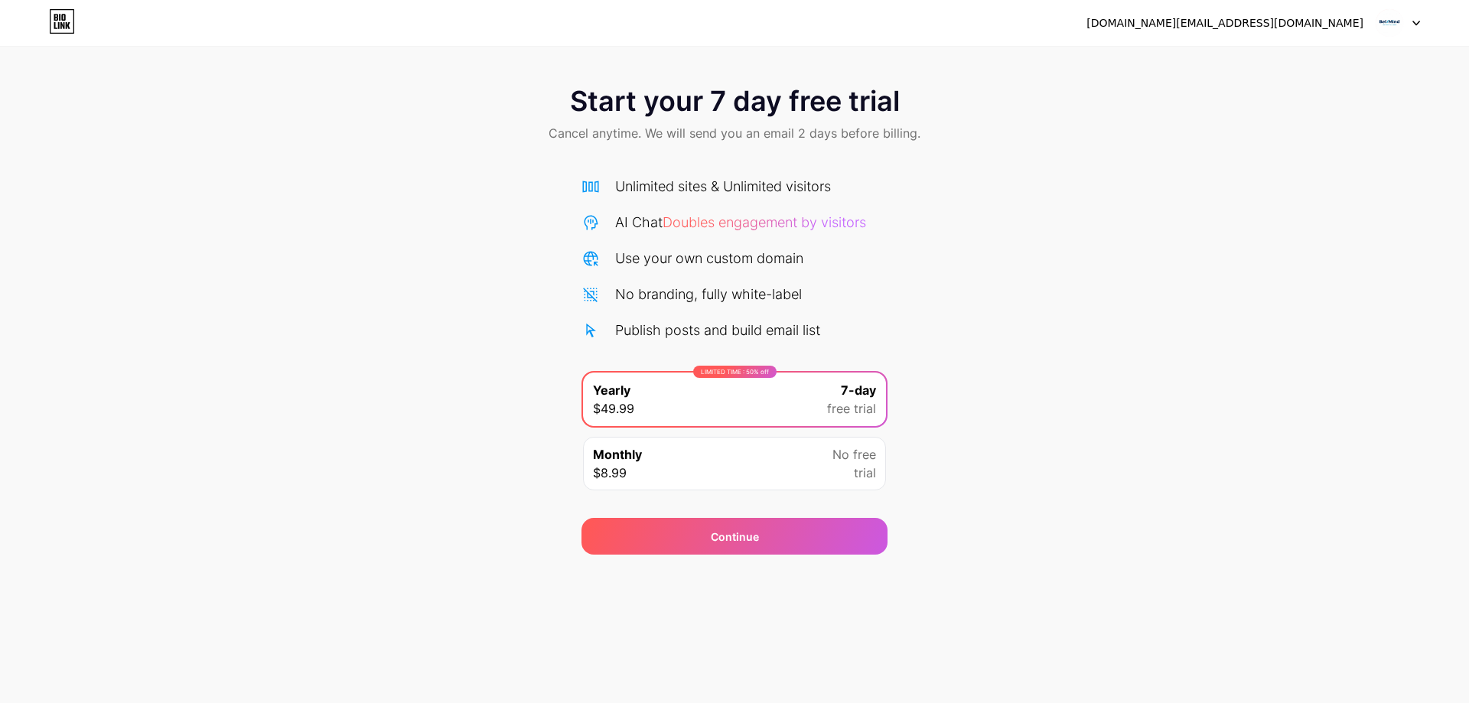
click at [825, 481] on div "Monthly $8.99 No free trial" at bounding box center [734, 464] width 303 height 54
click at [1391, 29] on img at bounding box center [1389, 22] width 29 height 29
click at [1378, 28] on img at bounding box center [1389, 22] width 29 height 29
click at [63, 22] on icon at bounding box center [62, 21] width 26 height 24
click at [1323, 30] on div "[DOMAIN_NAME][EMAIL_ADDRESS][DOMAIN_NAME]" at bounding box center [1224, 23] width 277 height 16
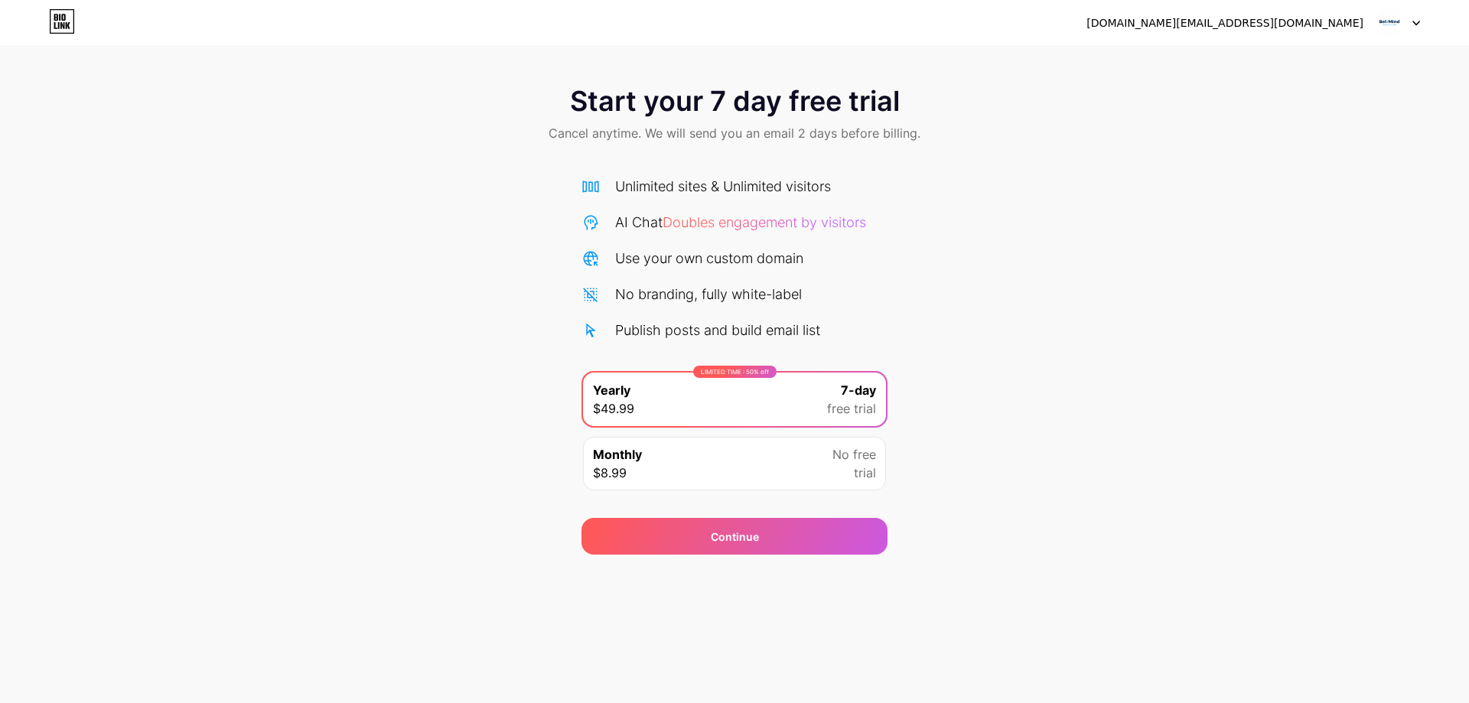
click at [1398, 27] on img at bounding box center [1389, 22] width 29 height 29
click at [1412, 21] on icon at bounding box center [1416, 23] width 8 height 5
drag, startPoint x: 1050, startPoint y: 191, endPoint x: 1030, endPoint y: 219, distance: 34.4
click at [1048, 195] on div "Start your 7 day free trial Cancel anytime. We will send you an email 2 days be…" at bounding box center [734, 312] width 1469 height 484
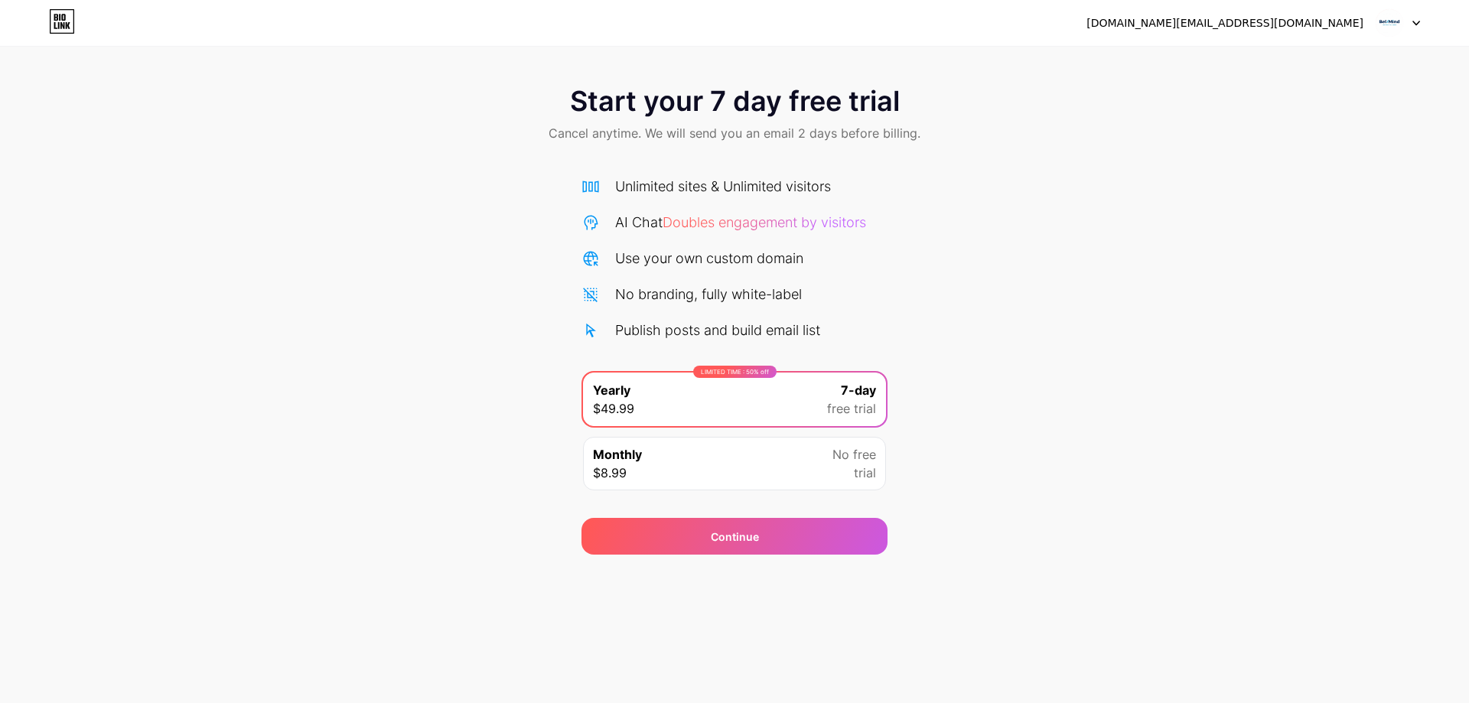
click at [772, 454] on div "Monthly $8.99 No free trial" at bounding box center [734, 464] width 303 height 54
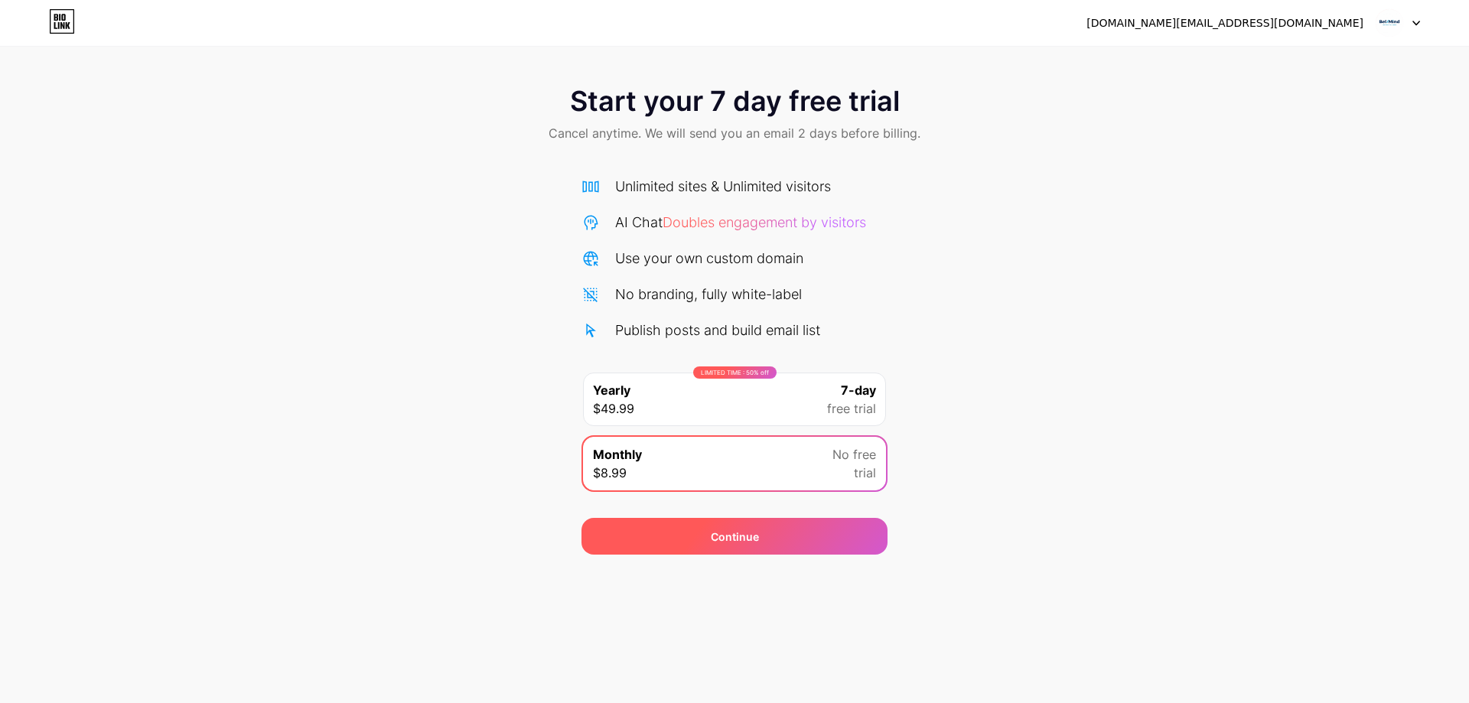
click at [814, 535] on div "Continue" at bounding box center [734, 536] width 306 height 37
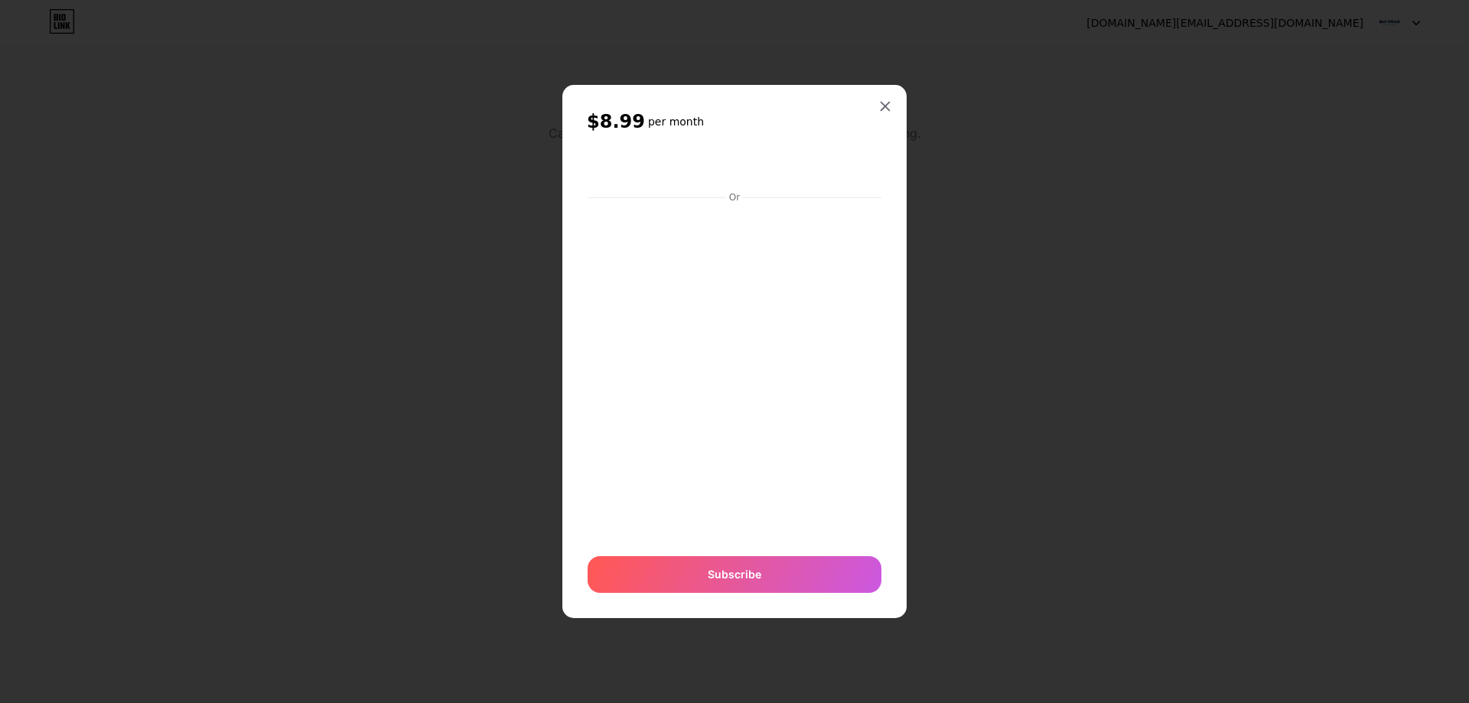
click at [744, 204] on div "Or Subscribe" at bounding box center [734, 371] width 295 height 444
click at [878, 98] on div at bounding box center [885, 107] width 28 height 28
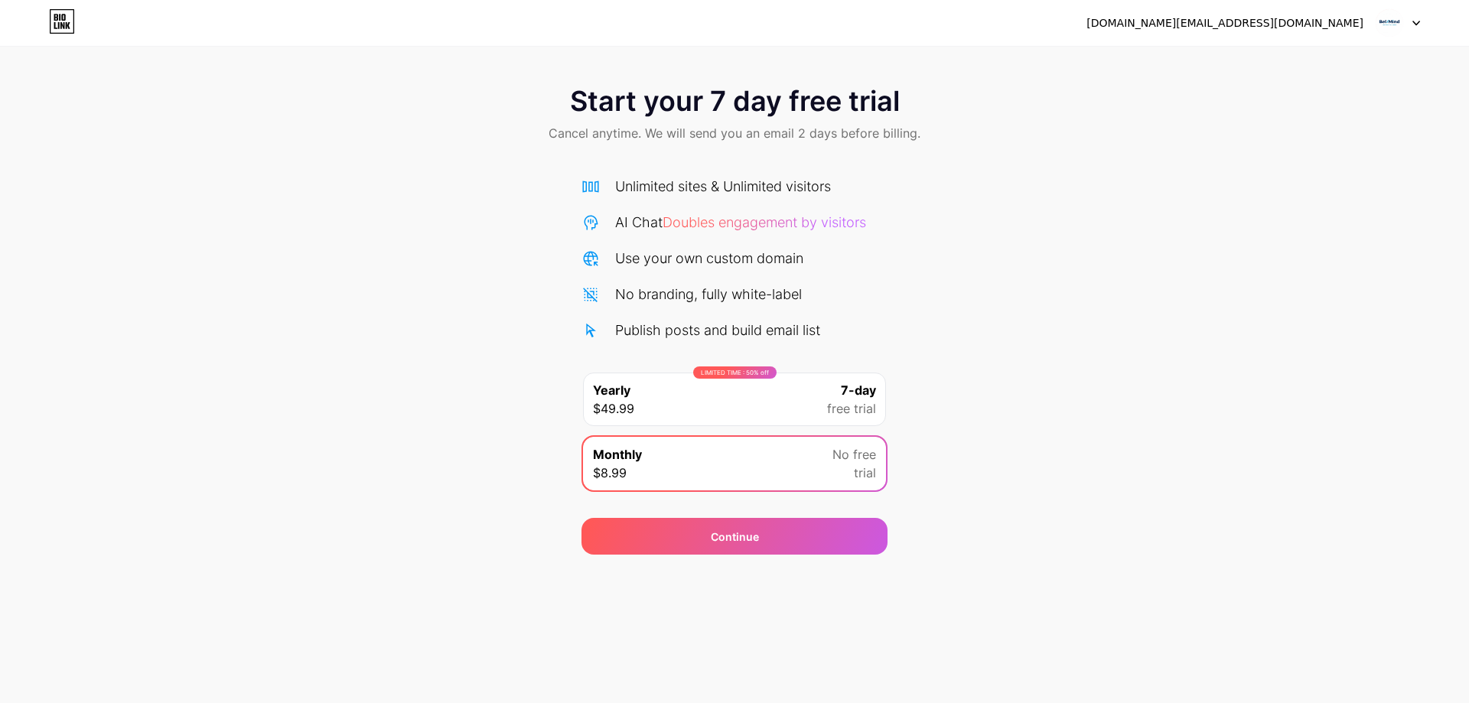
click at [1405, 21] on div at bounding box center [1397, 23] width 44 height 28
drag, startPoint x: 1412, startPoint y: 21, endPoint x: 1329, endPoint y: 20, distance: 83.4
click at [1410, 22] on div at bounding box center [1397, 23] width 44 height 28
click at [1277, 14] on div "[DOMAIN_NAME][EMAIL_ADDRESS][DOMAIN_NAME]" at bounding box center [1253, 23] width 334 height 28
click at [1272, 23] on div "[DOMAIN_NAME][EMAIL_ADDRESS][DOMAIN_NAME]" at bounding box center [1224, 23] width 277 height 16
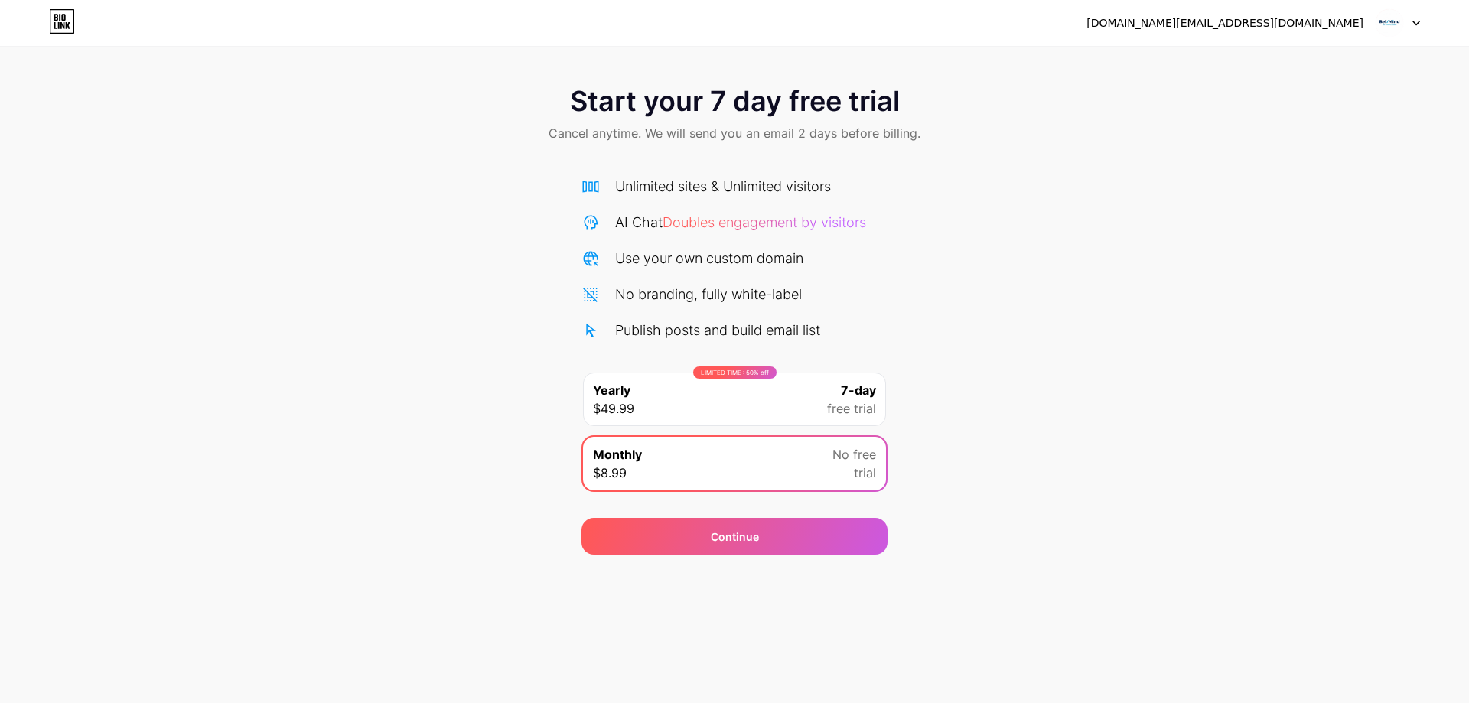
click at [780, 480] on div "Monthly $8.99 No free trial" at bounding box center [734, 464] width 303 height 54
click at [835, 412] on span "free trial" at bounding box center [851, 408] width 49 height 18
click at [802, 474] on div "Monthly $8.99 No free trial" at bounding box center [734, 464] width 303 height 54
drag, startPoint x: 753, startPoint y: 266, endPoint x: 765, endPoint y: 257, distance: 15.3
click at [753, 265] on div "Use your own custom domain" at bounding box center [709, 258] width 188 height 21
